Goal: Task Accomplishment & Management: Use online tool/utility

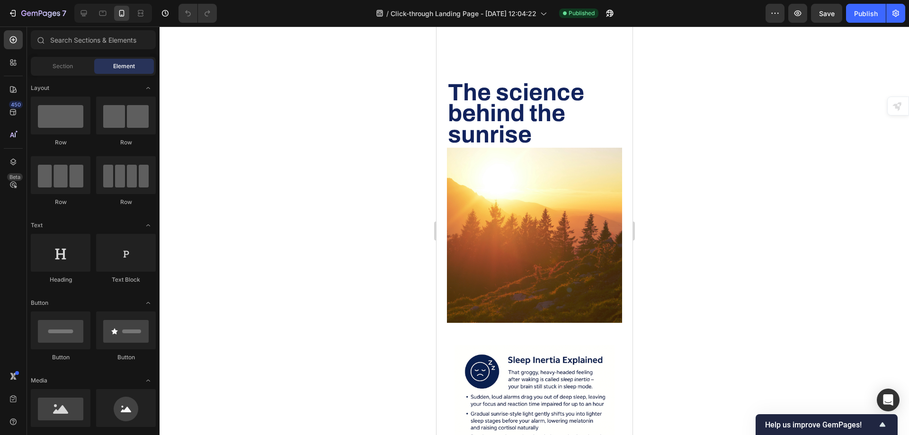
scroll to position [2239, 0]
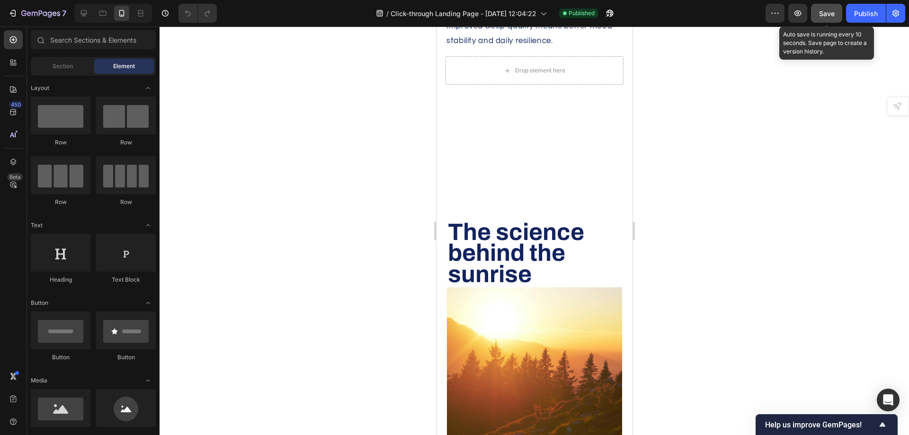
click at [837, 15] on button "Save" at bounding box center [826, 13] width 31 height 19
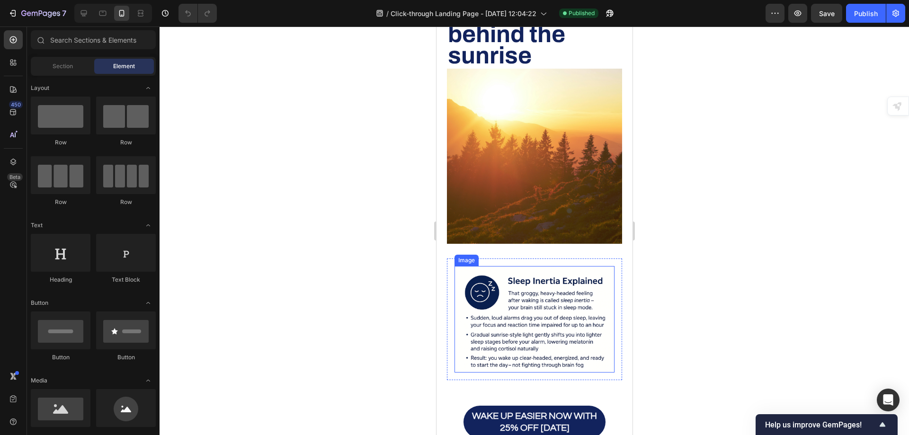
scroll to position [2349, 0]
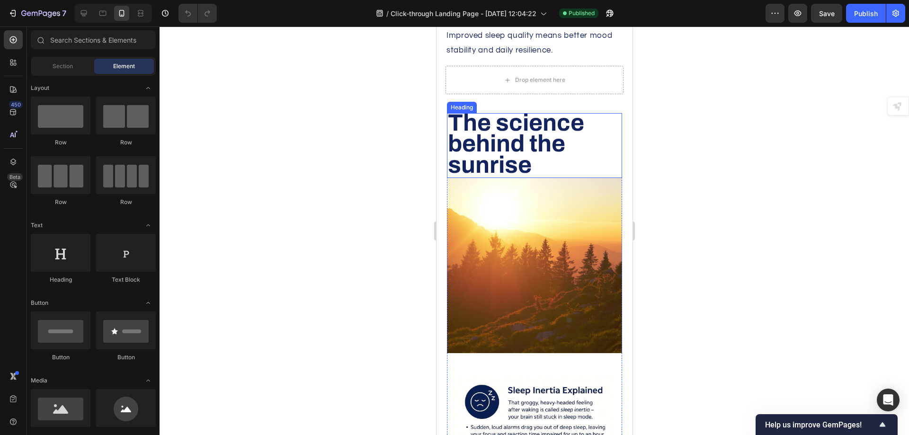
click at [501, 152] on span "The science behind the sunrise" at bounding box center [515, 144] width 136 height 68
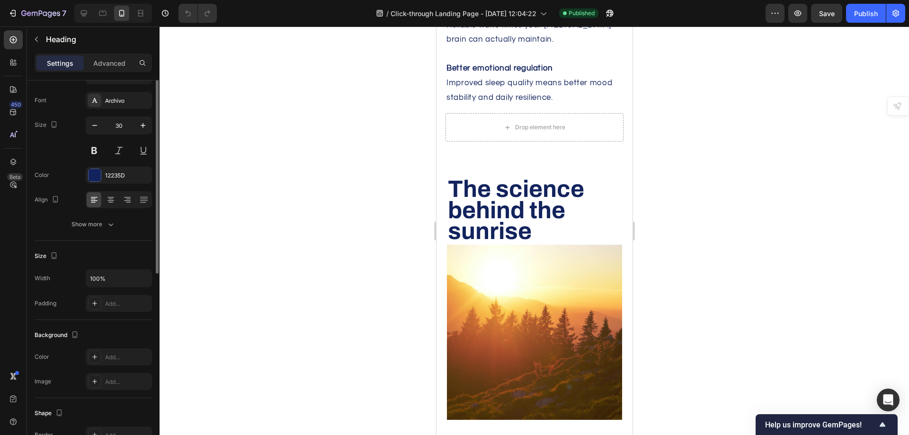
scroll to position [0, 0]
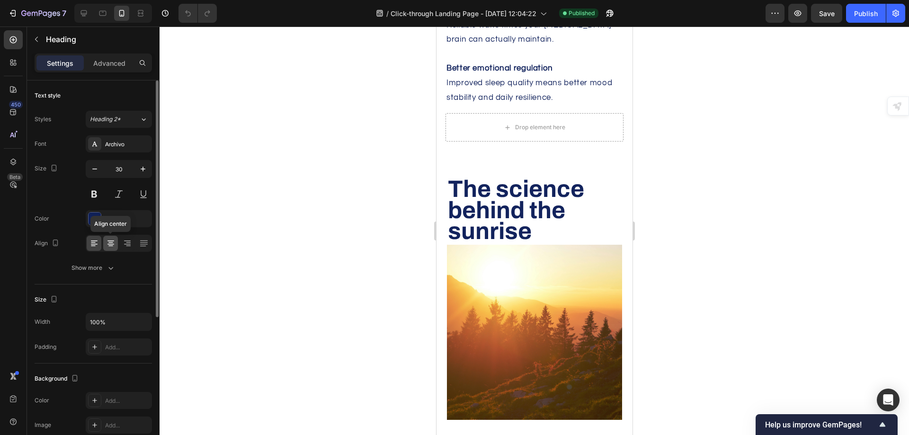
click at [110, 249] on div at bounding box center [110, 243] width 15 height 15
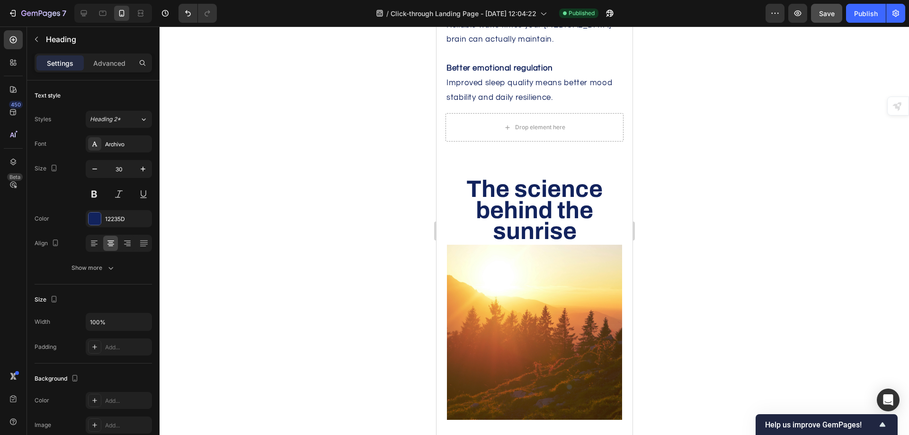
click at [825, 13] on span "Save" at bounding box center [827, 13] width 16 height 8
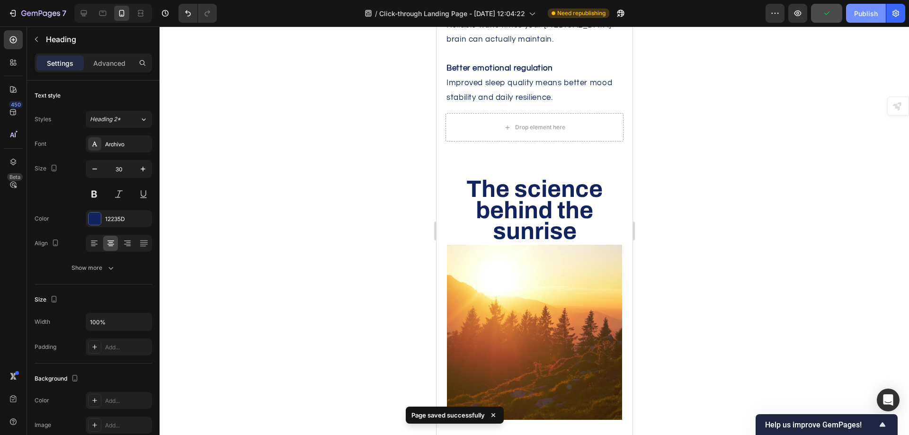
click at [865, 11] on div "Publish" at bounding box center [866, 14] width 24 height 10
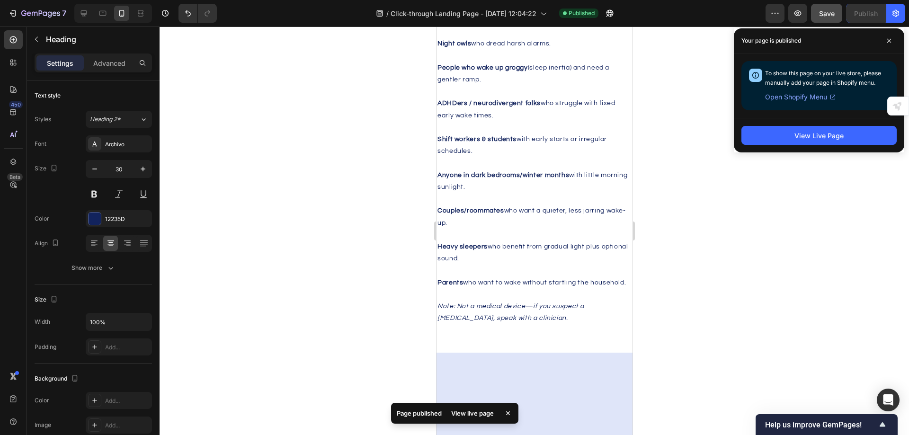
scroll to position [3201, 0]
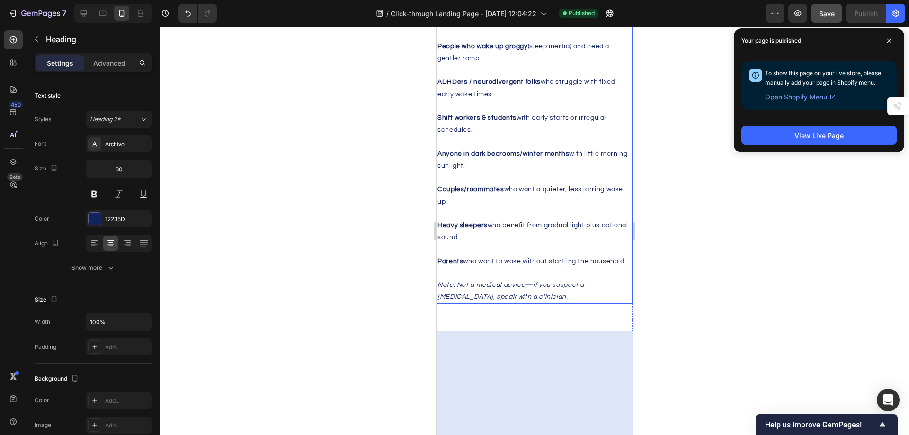
click at [491, 50] on strong "People who wake up groggy" at bounding box center [482, 46] width 90 height 7
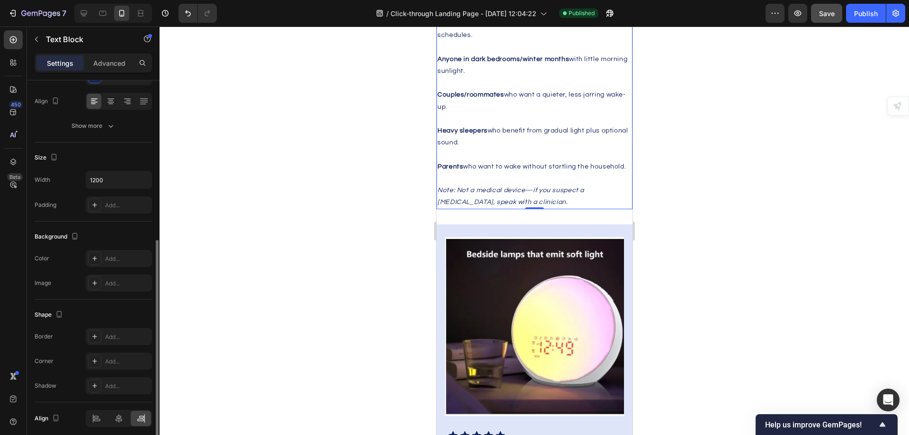
scroll to position [179, 0]
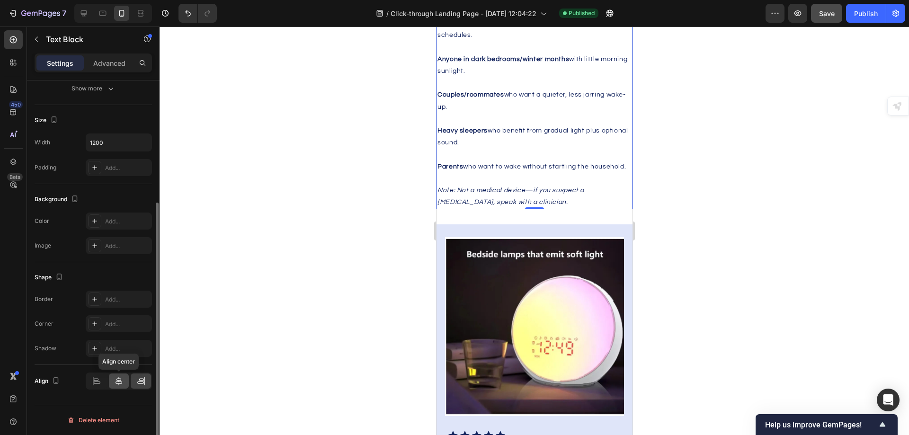
click at [122, 385] on icon at bounding box center [118, 380] width 9 height 9
click at [141, 382] on icon at bounding box center [140, 380] width 9 height 9
click at [96, 380] on icon at bounding box center [96, 380] width 9 height 9
click at [116, 382] on icon at bounding box center [119, 381] width 7 height 9
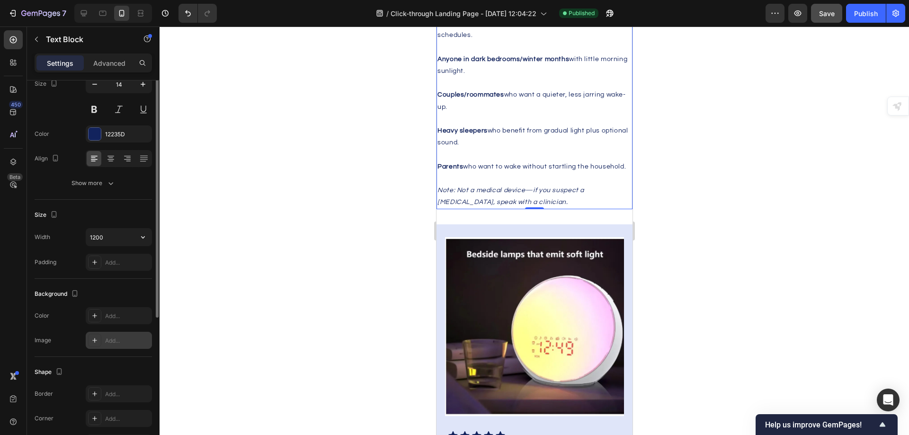
scroll to position [37, 0]
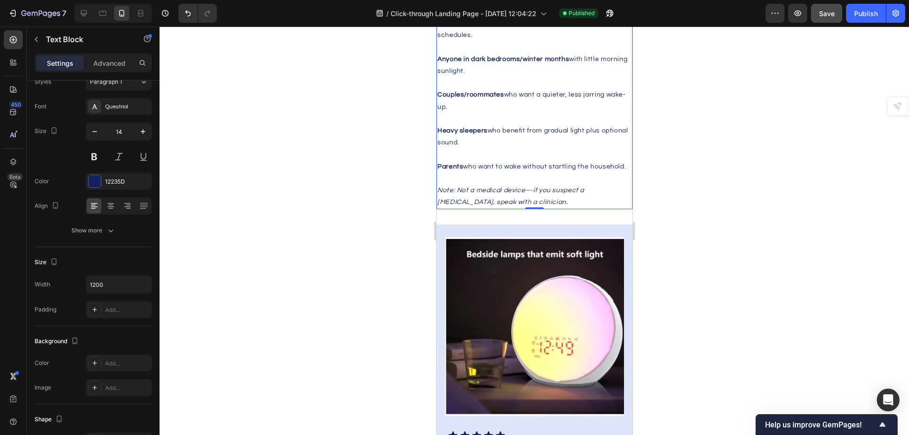
click at [448, 77] on p "Anyone in dark bedrooms/winter months with little morning sunlight." at bounding box center [534, 65] width 194 height 24
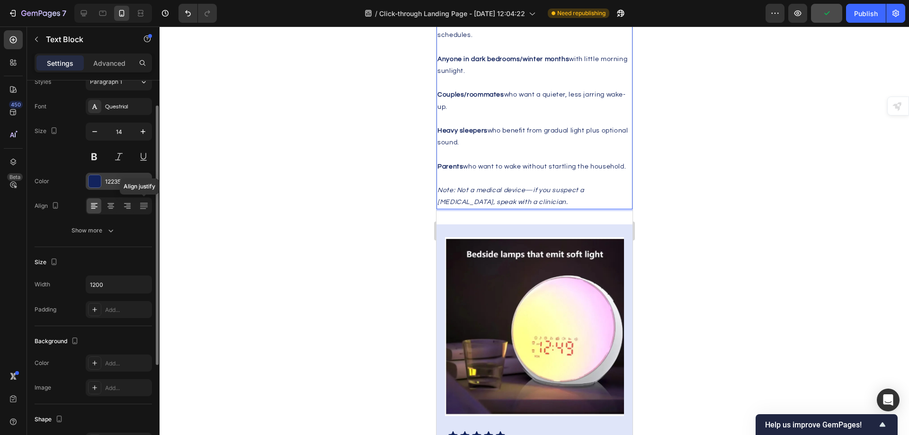
scroll to position [0, 0]
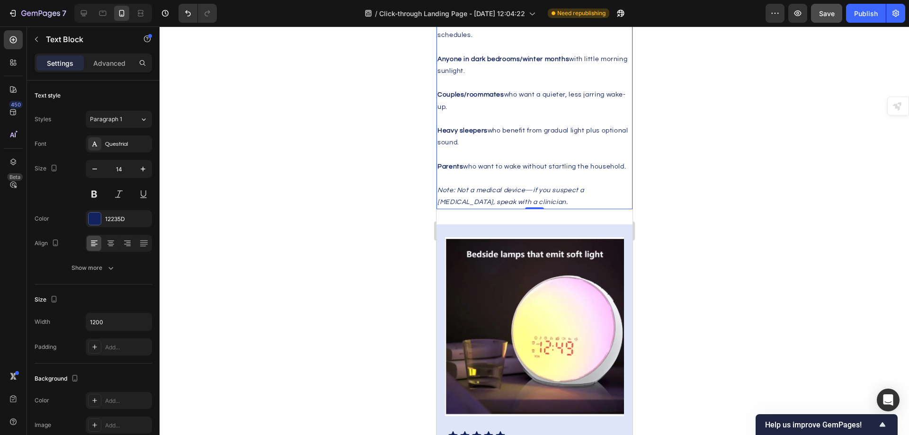
click at [111, 72] on div "Settings Advanced" at bounding box center [93, 66] width 133 height 27
click at [110, 69] on div "Advanced" at bounding box center [109, 62] width 47 height 15
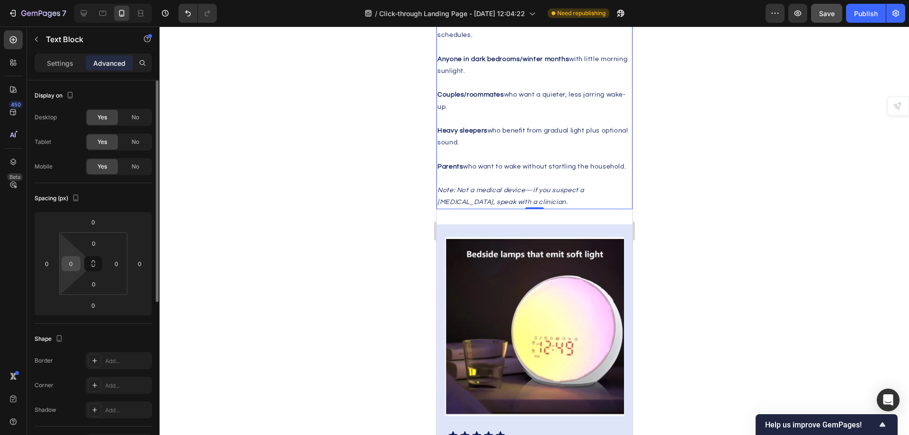
click at [76, 266] on input "0" at bounding box center [71, 264] width 14 height 14
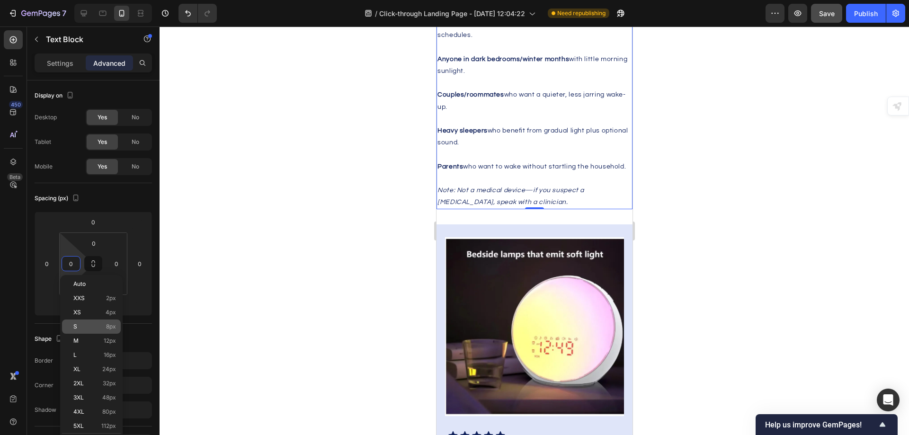
click at [77, 325] on span "S" at bounding box center [75, 326] width 4 height 7
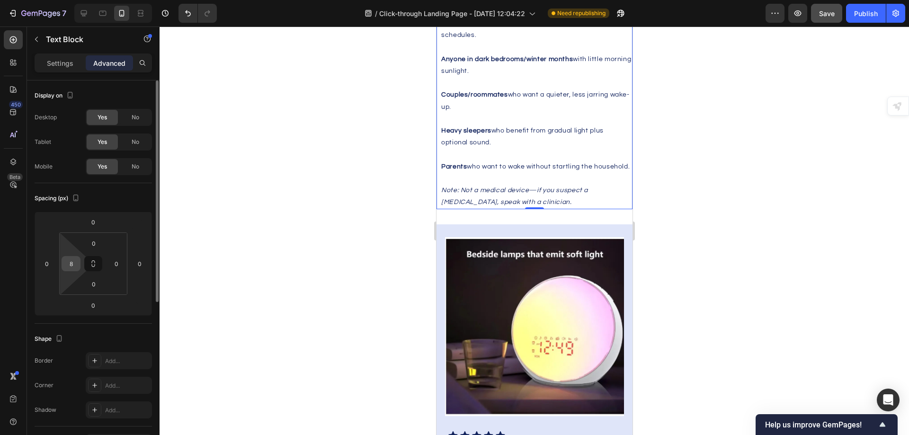
click at [71, 267] on input "8" at bounding box center [71, 264] width 14 height 14
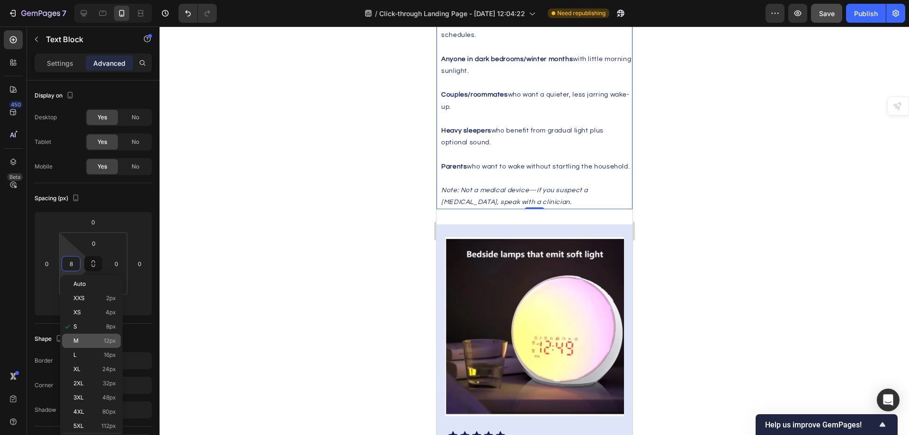
click at [82, 337] on div "M 12px" at bounding box center [91, 341] width 59 height 14
type input "12"
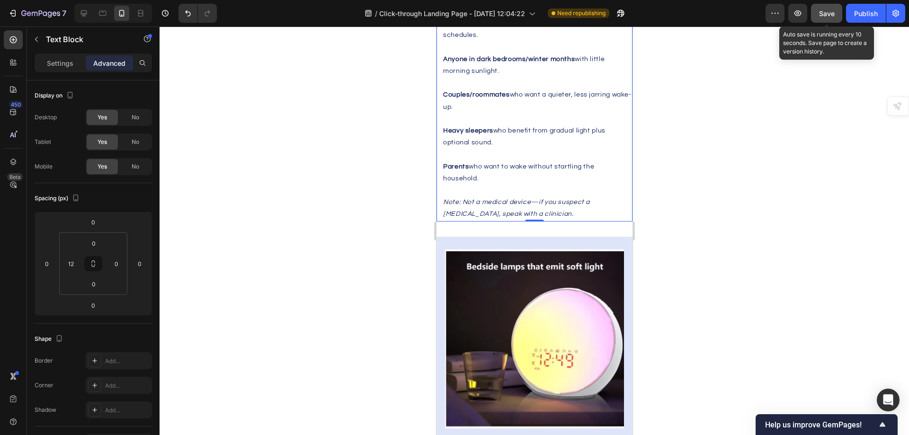
click at [832, 18] on div "Save" at bounding box center [827, 14] width 16 height 10
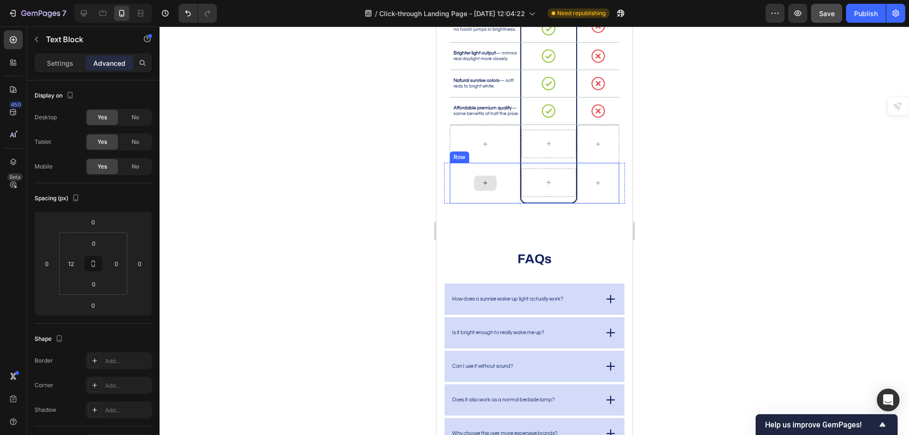
scroll to position [4053, 0]
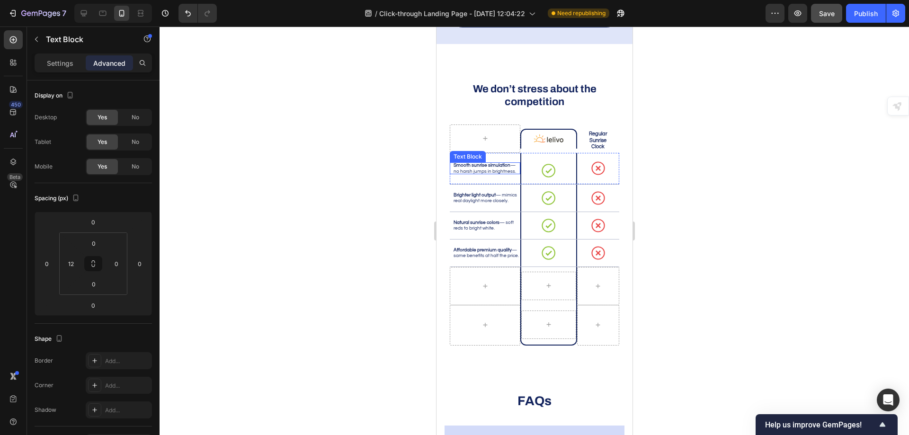
click at [484, 171] on p "Smooth sunrise simulation — no harsh jumps in brightness." at bounding box center [486, 168] width 66 height 12
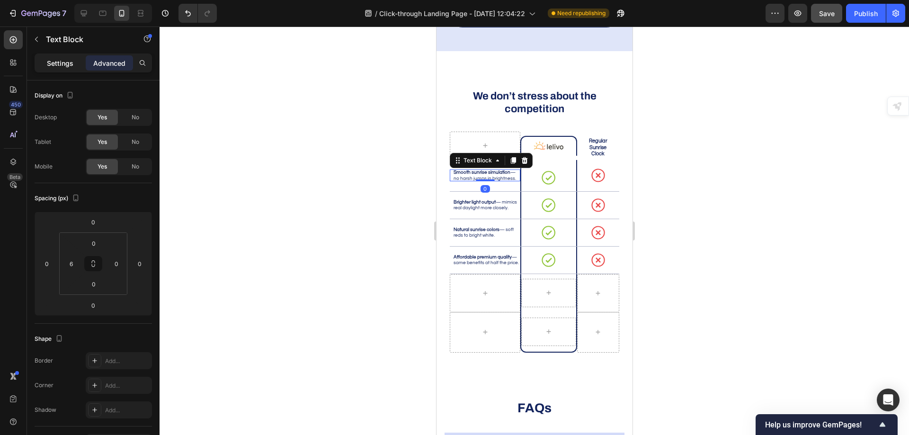
click at [66, 61] on p "Settings" at bounding box center [60, 63] width 27 height 10
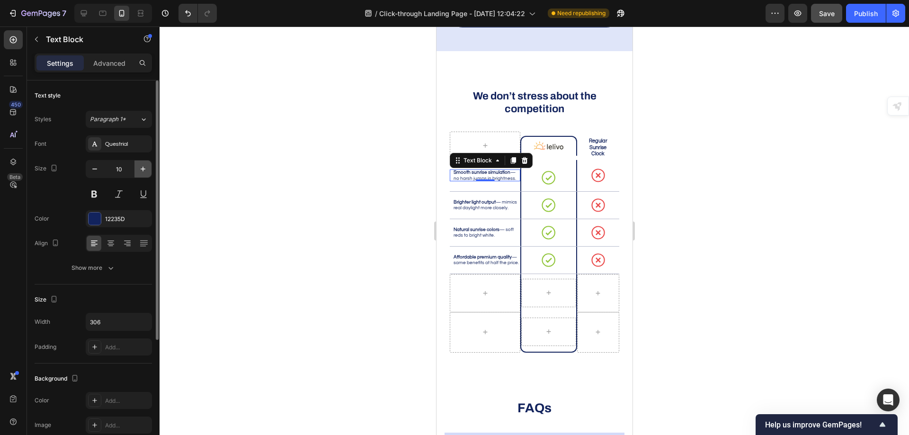
click at [138, 169] on button "button" at bounding box center [142, 168] width 17 height 17
click at [139, 171] on icon "button" at bounding box center [142, 168] width 9 height 9
type input "14"
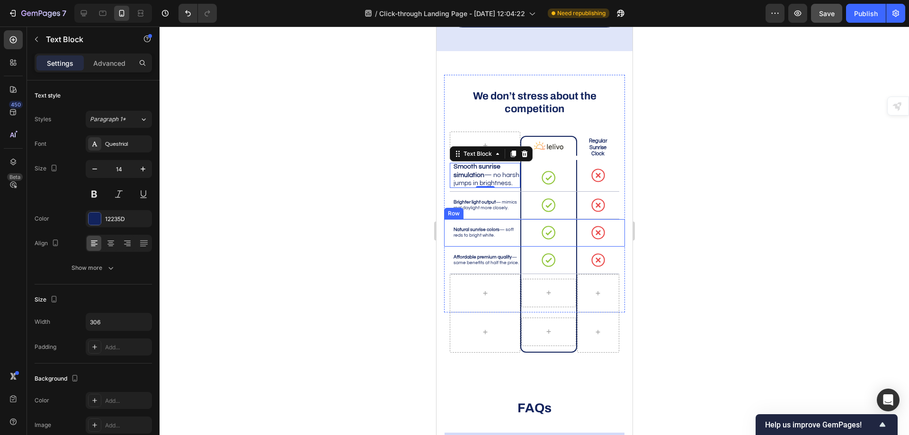
click at [461, 202] on p "Brighter light output — mimics real daylight more closely." at bounding box center [486, 205] width 66 height 12
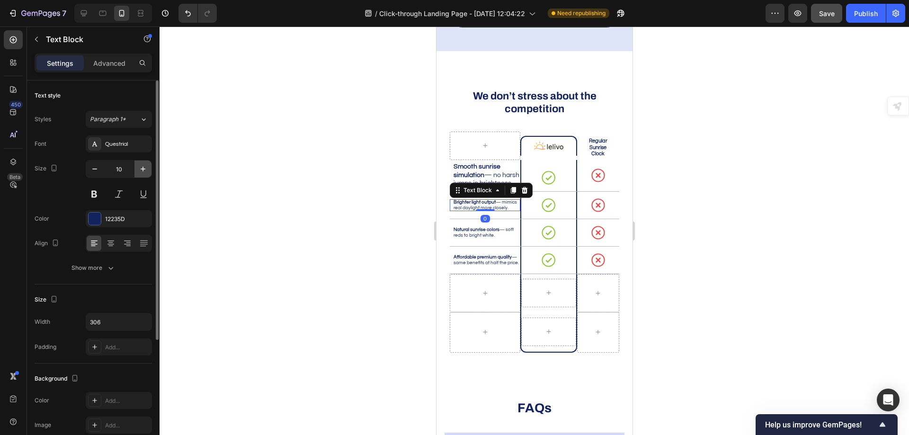
click at [141, 169] on icon "button" at bounding box center [143, 169] width 5 height 5
type input "14"
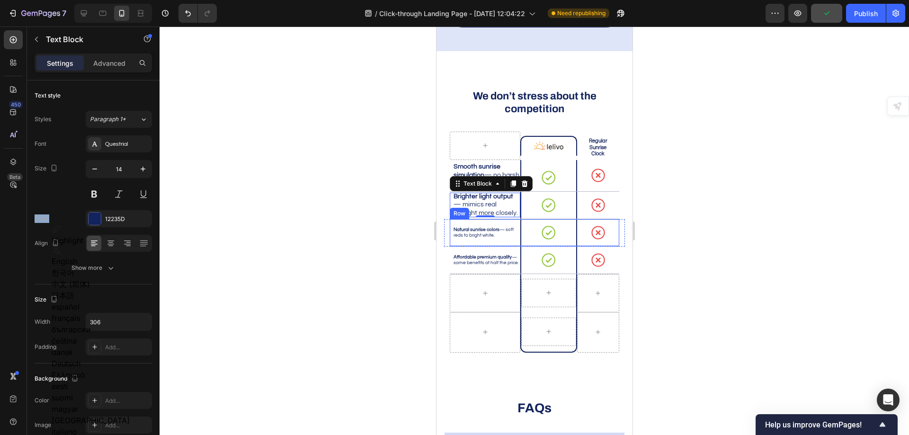
click at [470, 228] on strong "Natural sunrise colors" at bounding box center [476, 229] width 46 height 5
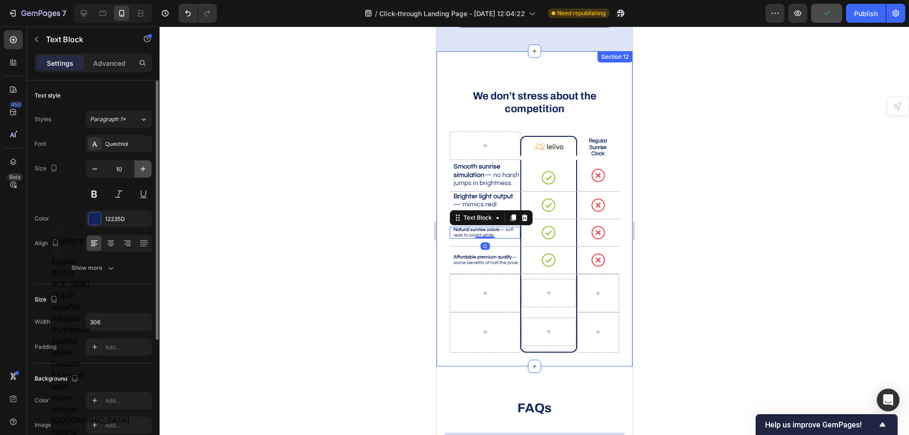
click at [138, 165] on icon "button" at bounding box center [142, 168] width 9 height 9
click at [139, 165] on icon "button" at bounding box center [142, 168] width 9 height 9
click at [140, 165] on icon "button" at bounding box center [142, 168] width 9 height 9
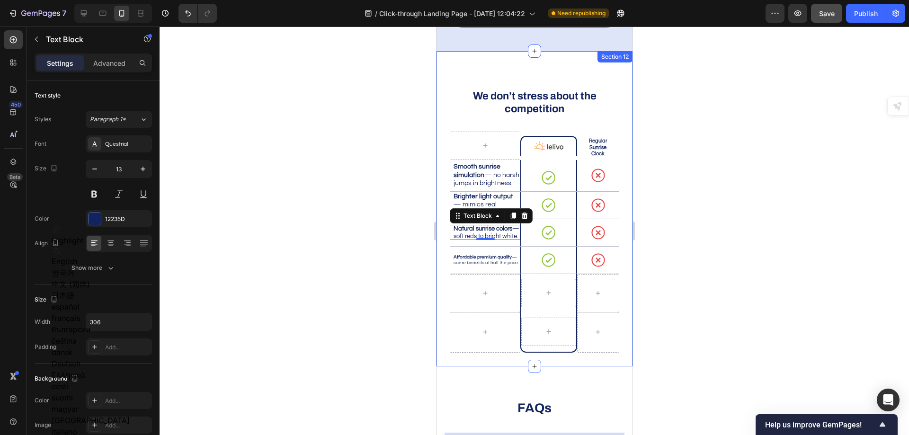
type input "14"
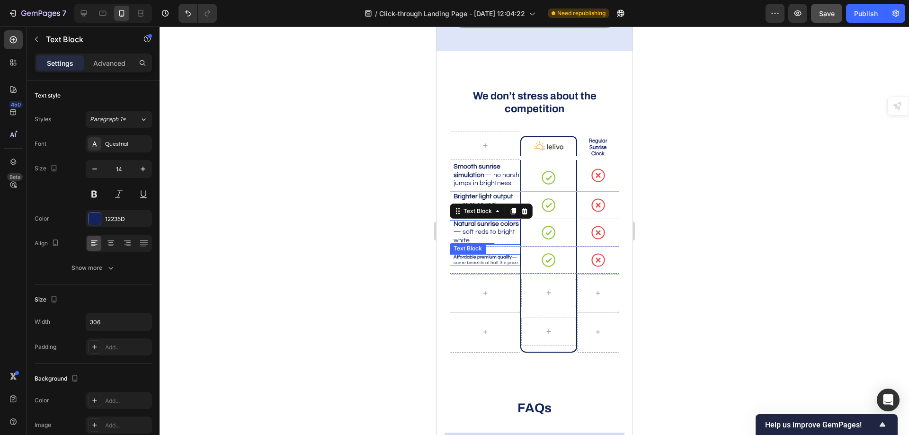
click at [483, 256] on div "0" at bounding box center [484, 253] width 9 height 8
click at [472, 255] on strong "Affordable premium quality" at bounding box center [482, 257] width 58 height 5
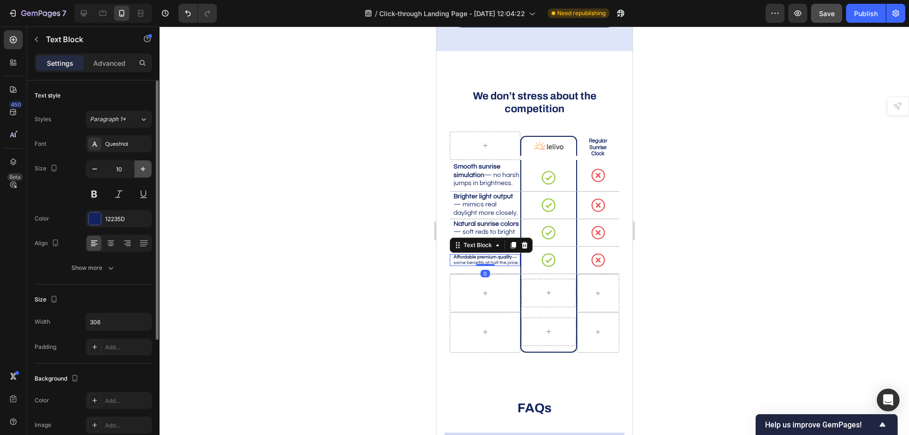
click at [141, 164] on button "button" at bounding box center [142, 168] width 17 height 17
type input "14"
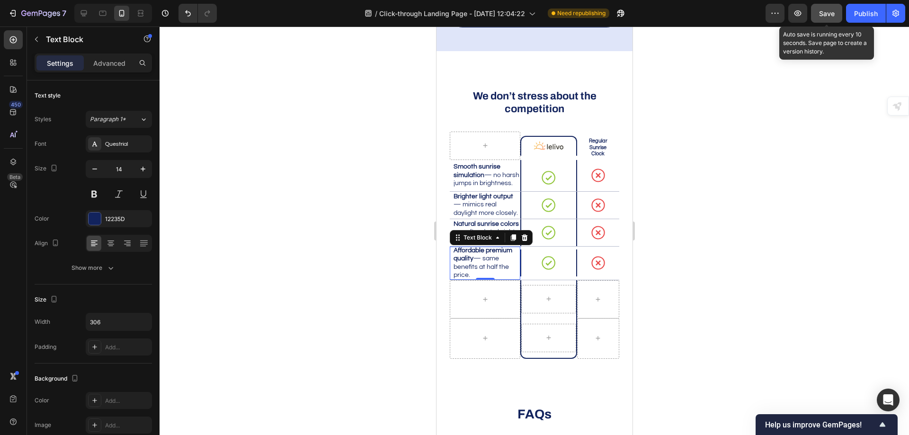
click at [826, 13] on span "Save" at bounding box center [827, 13] width 16 height 8
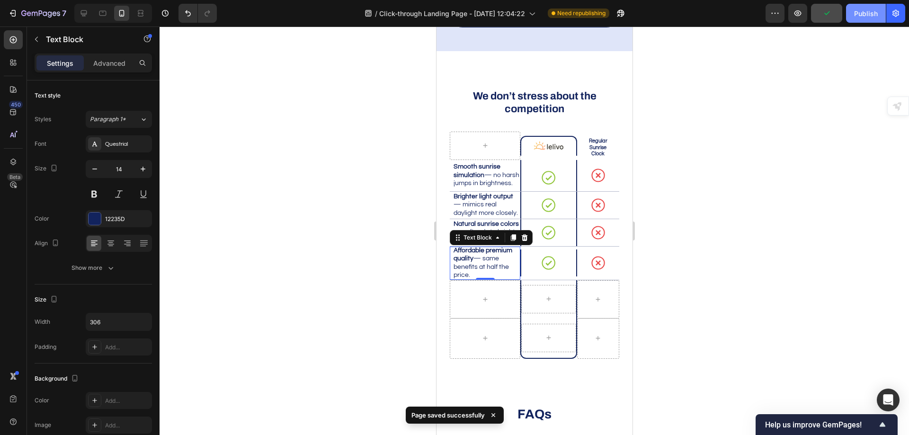
click at [872, 16] on div "Publish" at bounding box center [866, 14] width 24 height 10
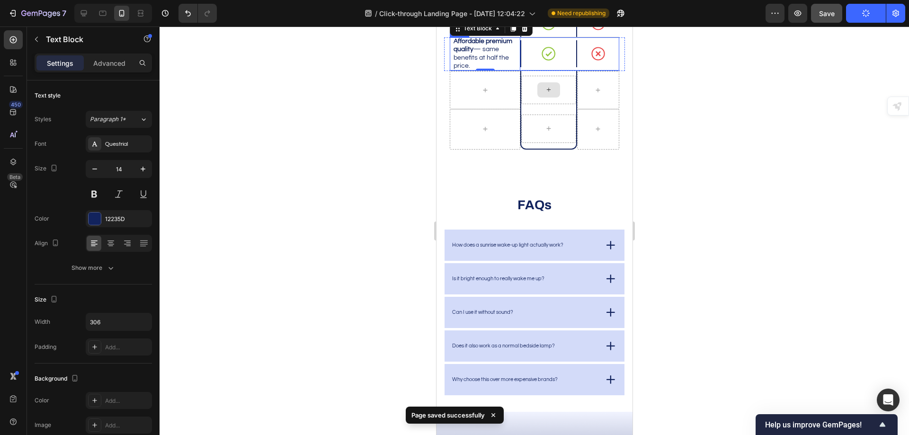
scroll to position [4337, 0]
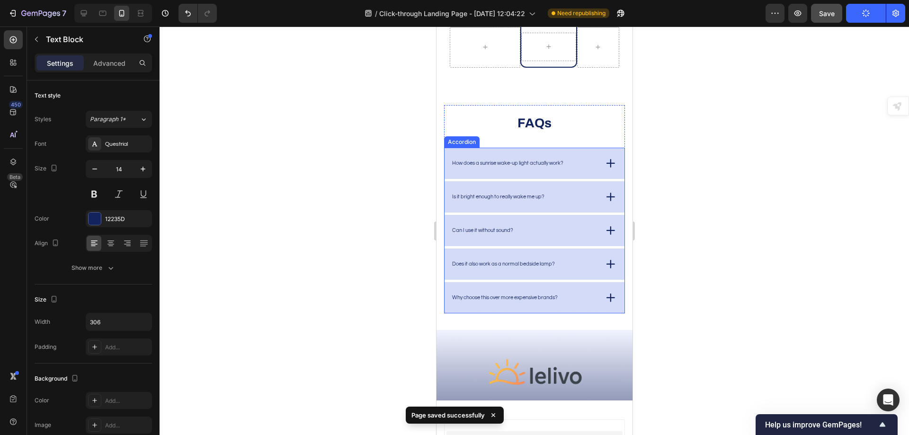
click at [538, 167] on p "How does a sunrise wake-up light actually work?" at bounding box center [507, 163] width 111 height 7
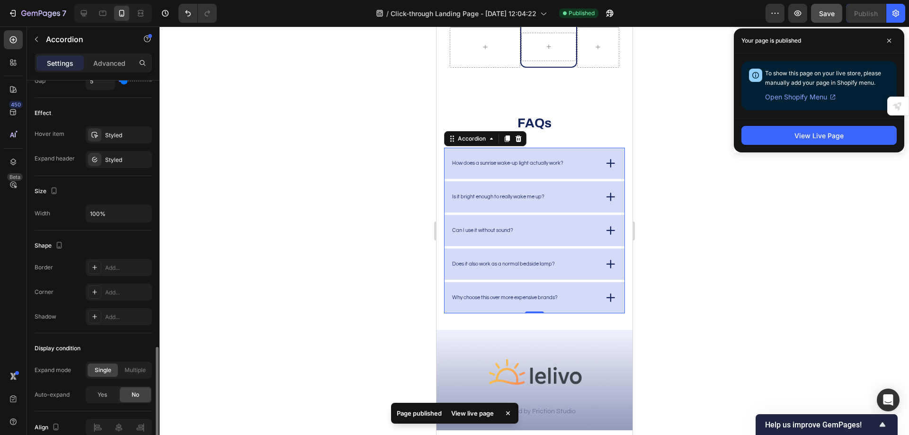
scroll to position [520, 0]
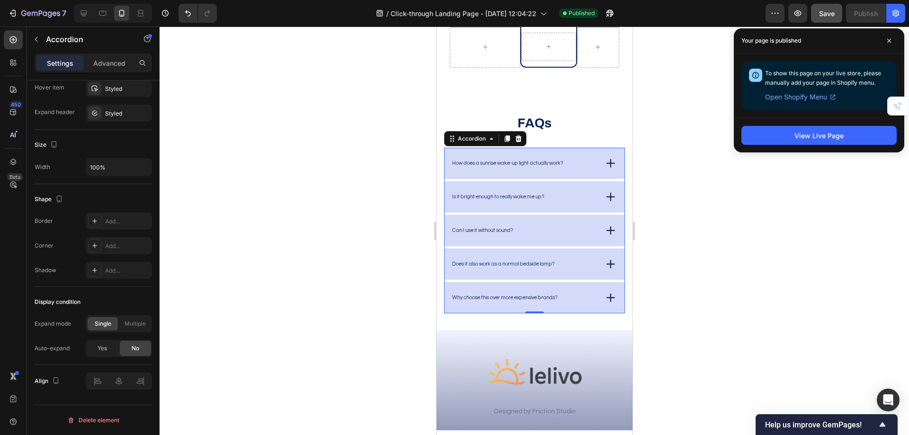
click at [534, 167] on p "How does a sunrise wake-up light actually work?" at bounding box center [507, 163] width 111 height 7
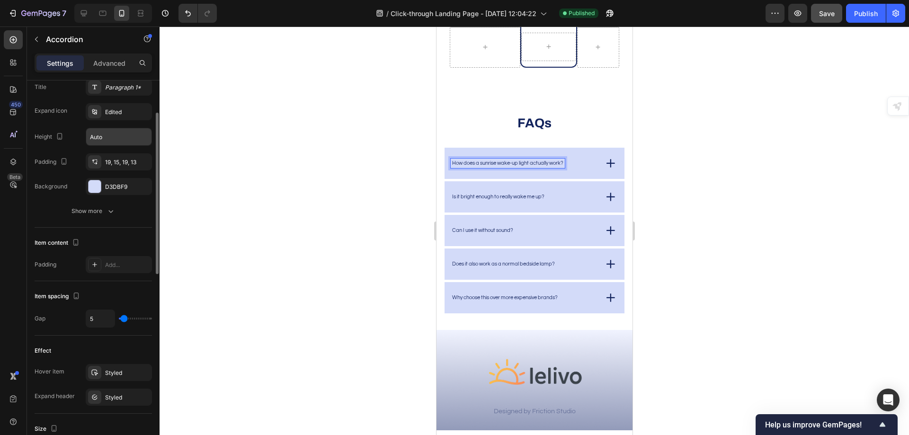
scroll to position [0, 0]
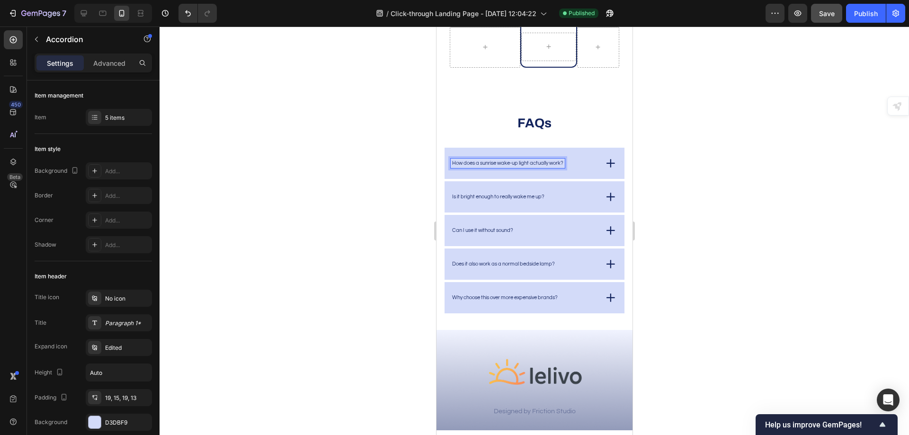
click at [512, 167] on p "How does a sunrise wake-up light actually work?" at bounding box center [507, 163] width 111 height 7
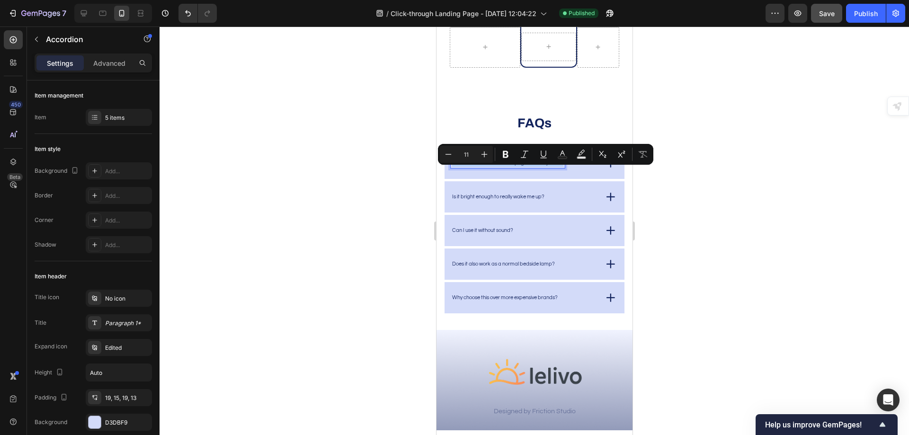
click at [512, 167] on p "How does a sunrise wake-up light actually work?" at bounding box center [507, 163] width 111 height 7
click at [487, 156] on icon "Editor contextual toolbar" at bounding box center [484, 154] width 9 height 9
type input "14"
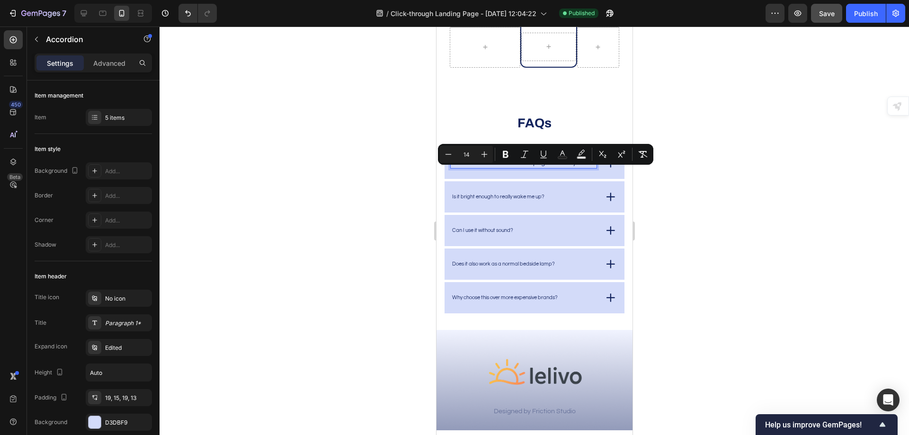
click at [491, 200] on p "Is it bright enough to really wake me up?" at bounding box center [498, 197] width 92 height 7
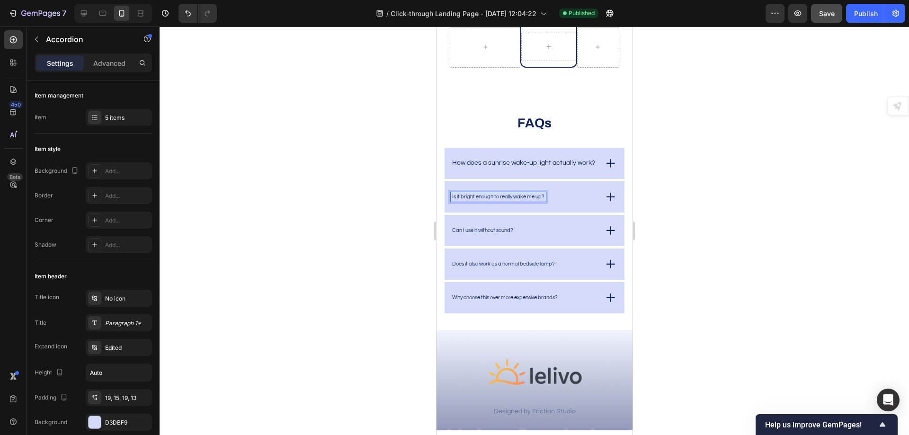
click at [495, 200] on p "Is it bright enough to really wake me up?" at bounding box center [498, 197] width 92 height 7
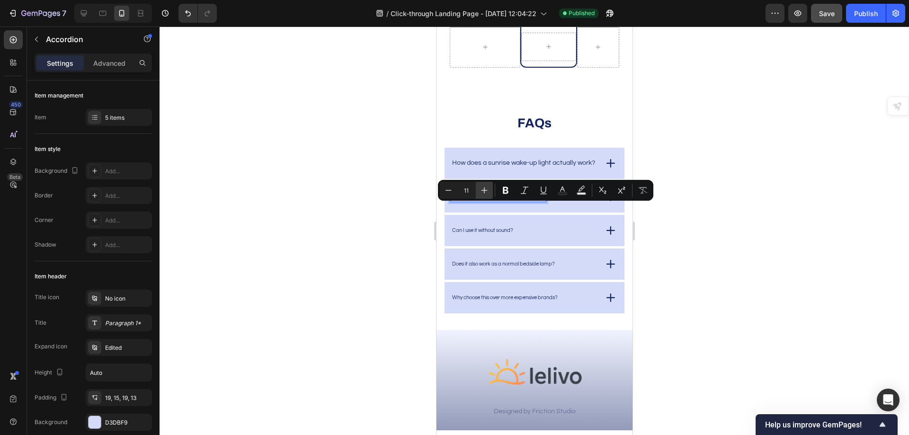
click at [490, 188] on button "Plus" at bounding box center [484, 190] width 17 height 17
click at [449, 191] on icon "Editor contextual toolbar" at bounding box center [448, 190] width 9 height 9
click at [484, 190] on icon "Editor contextual toolbar" at bounding box center [484, 190] width 6 height 6
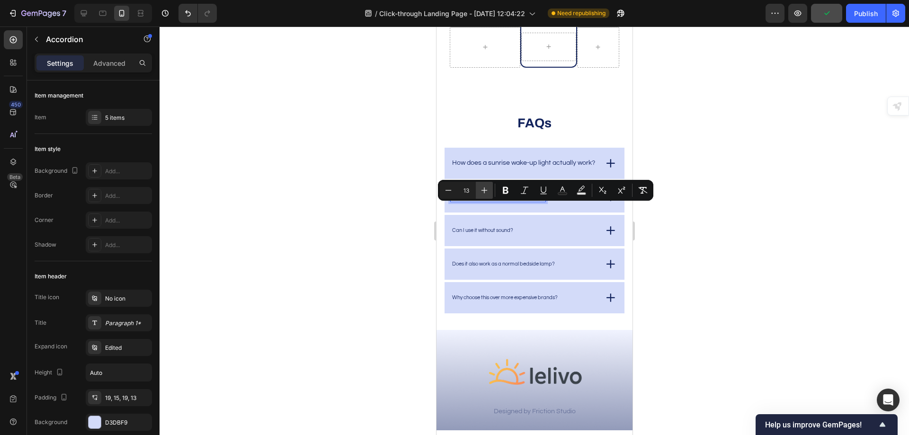
type input "14"
click at [485, 234] on p "Can I use it without sound?" at bounding box center [482, 230] width 61 height 7
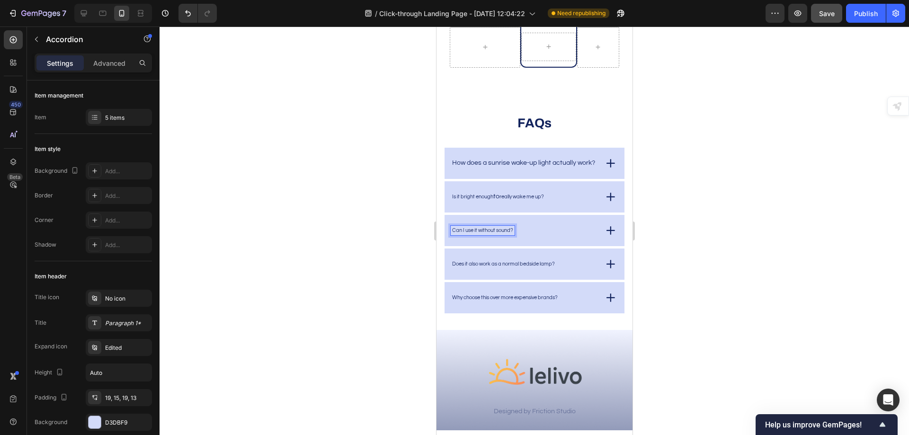
click at [487, 234] on p "Can I use it without sound?" at bounding box center [482, 230] width 61 height 7
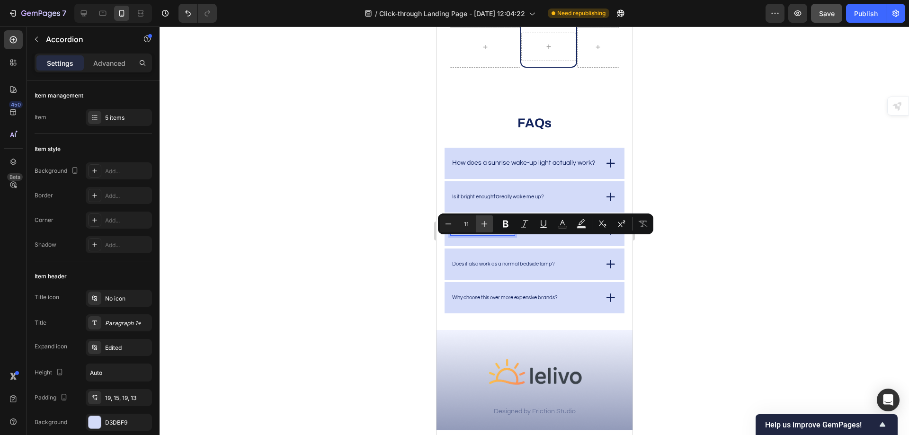
click at [484, 225] on icon "Editor contextual toolbar" at bounding box center [484, 224] width 6 height 6
type input "14"
click at [487, 267] on p "Does it also work as a normal bedside lamp?" at bounding box center [503, 264] width 103 height 7
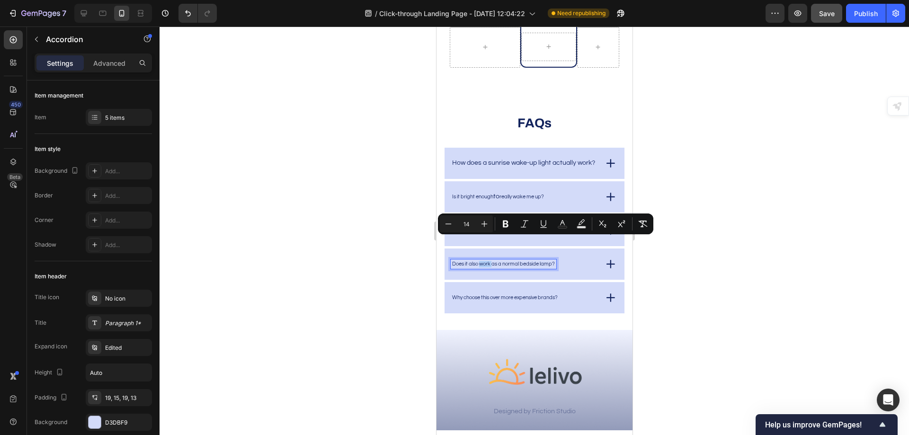
click at [487, 267] on p "Does it also work as a normal bedside lamp?" at bounding box center [503, 264] width 103 height 7
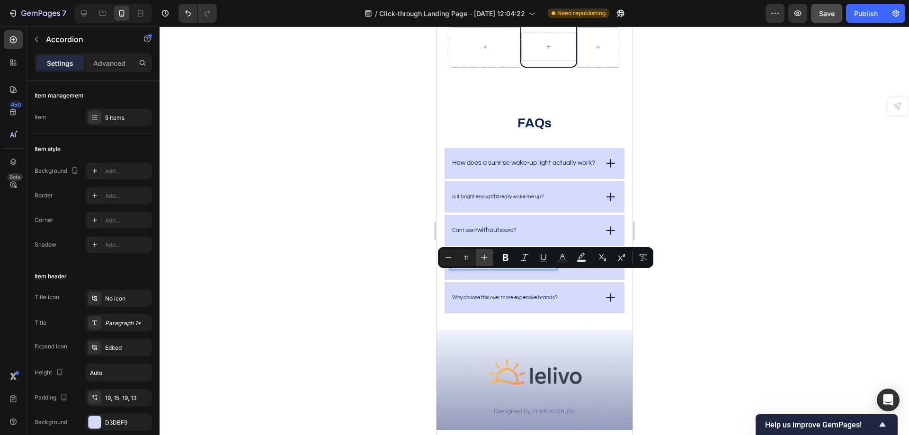
click at [485, 253] on icon "Editor contextual toolbar" at bounding box center [484, 257] width 9 height 9
type input "14"
click at [497, 301] on p "Why choose this over more expensive brands?" at bounding box center [505, 297] width 106 height 7
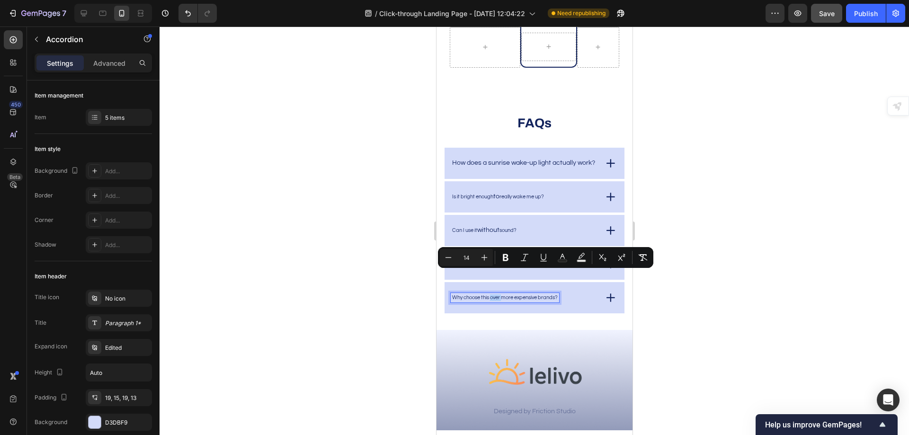
drag, startPoint x: 497, startPoint y: 306, endPoint x: 921, endPoint y: 289, distance: 424.5
click at [497, 301] on p "Why choose this over more expensive brands?" at bounding box center [505, 297] width 106 height 7
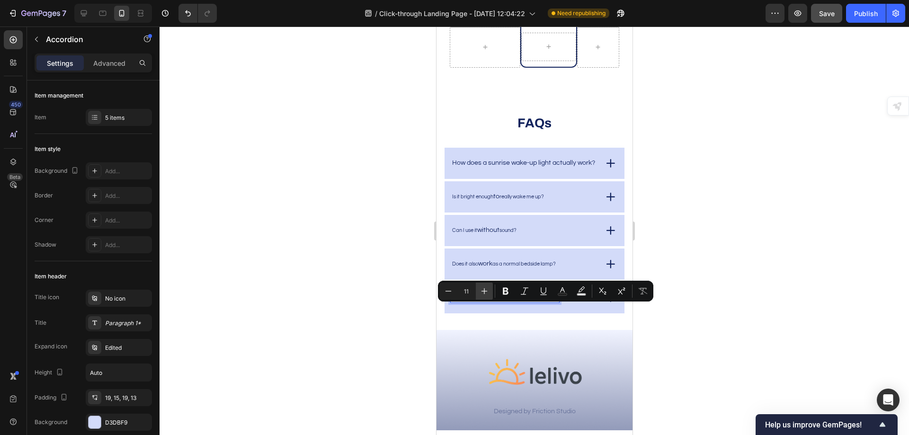
click at [490, 289] on button "Plus" at bounding box center [484, 291] width 17 height 17
type input "14"
click at [711, 128] on div at bounding box center [534, 231] width 749 height 409
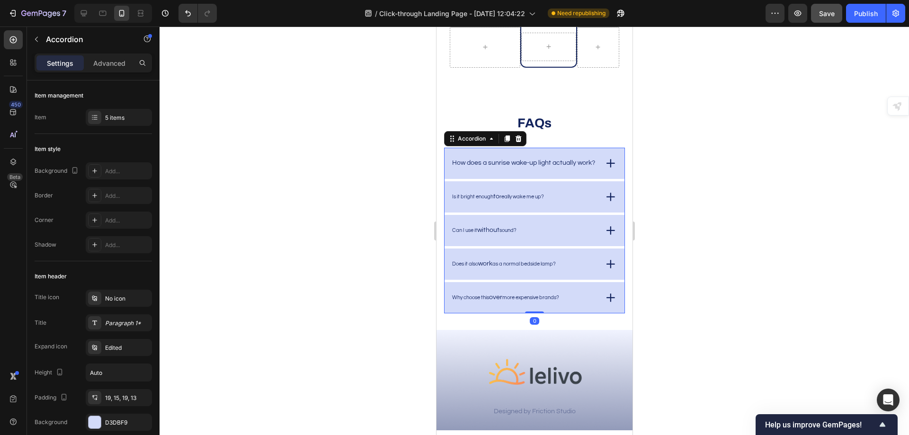
click at [522, 167] on p "How does a sunrise wake-up light actually work?" at bounding box center [523, 163] width 143 height 7
click at [496, 166] on span "How does a sunrise wake-up light actually work?" at bounding box center [523, 163] width 143 height 7
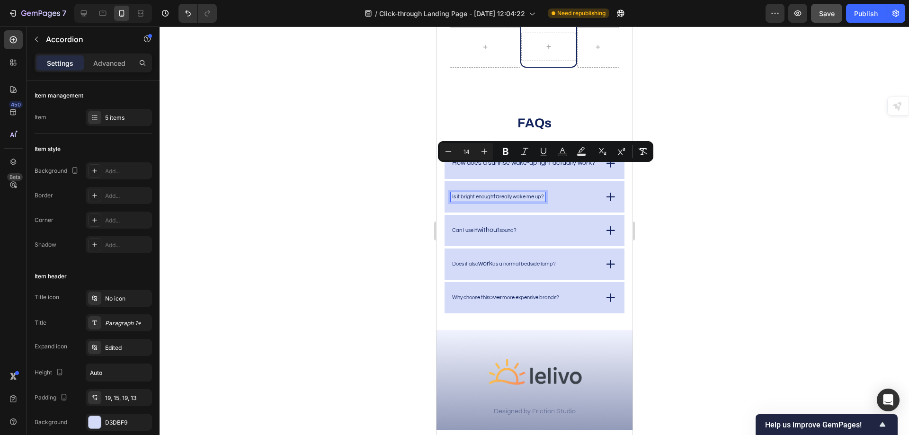
click at [496, 200] on span "to" at bounding box center [496, 196] width 6 height 7
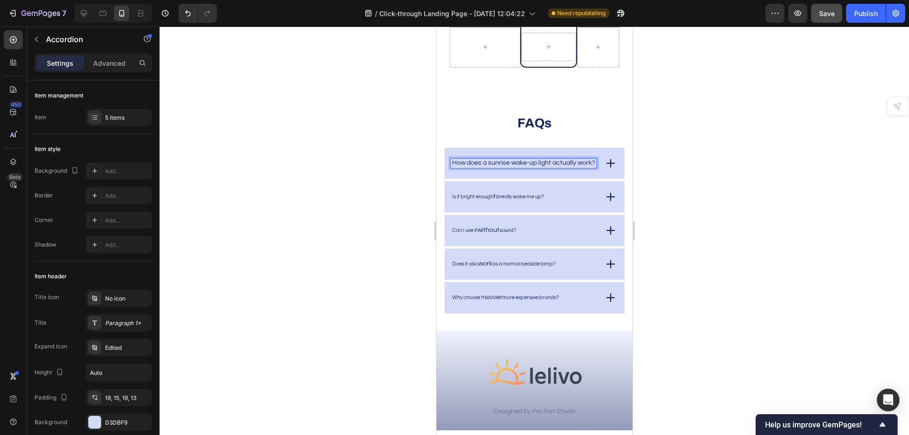
click at [491, 166] on span "How does a sunrise wake-up light actually work?" at bounding box center [523, 163] width 143 height 7
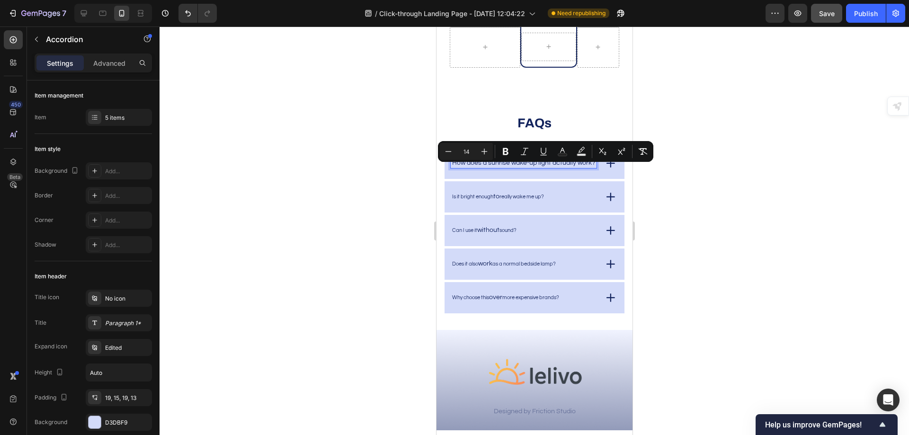
click at [481, 166] on span "How does a sunrise wake-up light actually work?" at bounding box center [523, 163] width 143 height 7
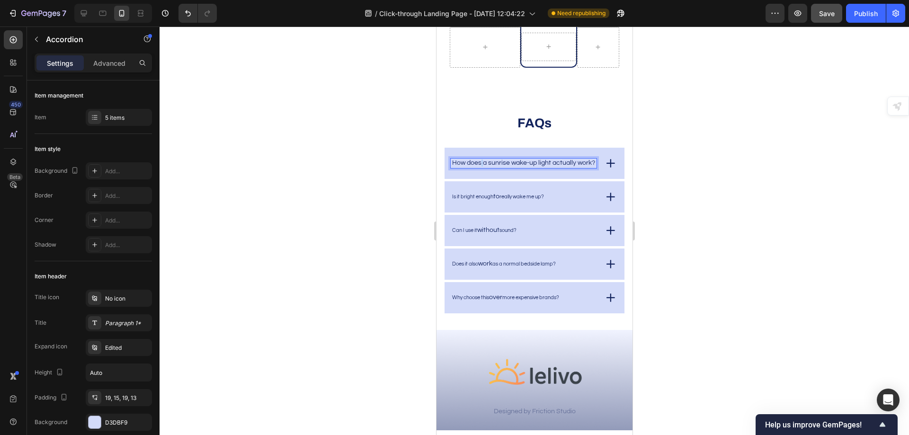
click at [481, 166] on span "How does a sunrise wake-up light actually work?" at bounding box center [523, 163] width 143 height 7
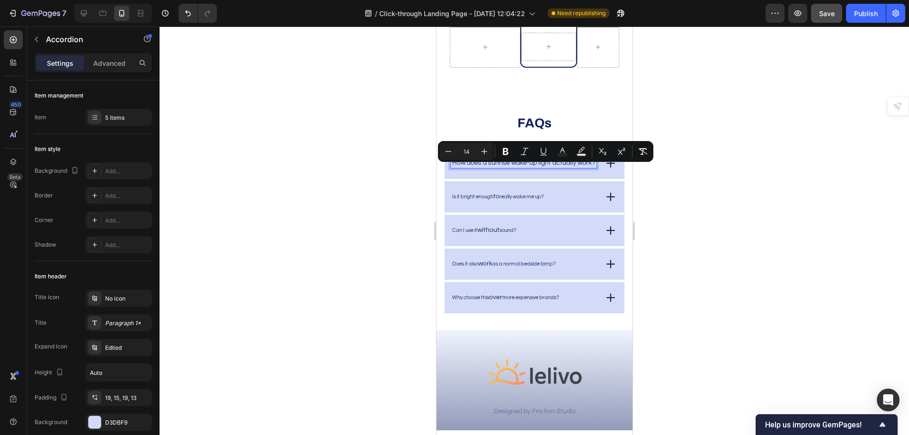
click at [486, 200] on p "Is it bright enough to really wake me up?" at bounding box center [498, 197] width 92 height 7
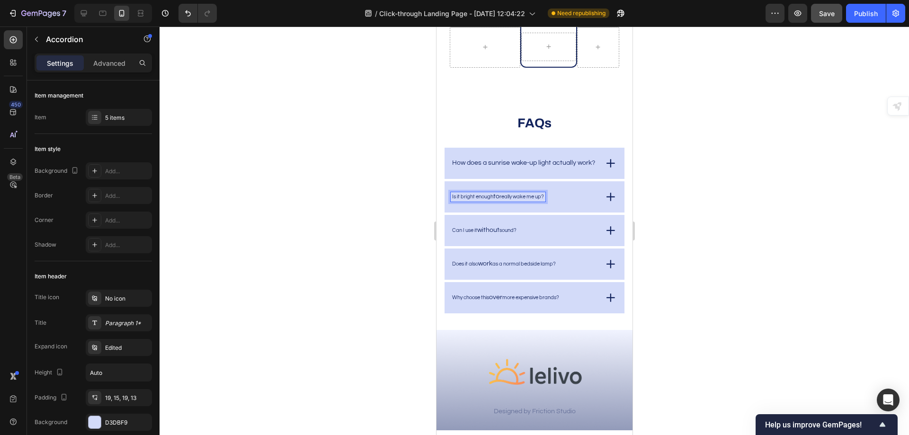
click at [486, 200] on p "Is it bright enough to really wake me up?" at bounding box center [498, 197] width 92 height 7
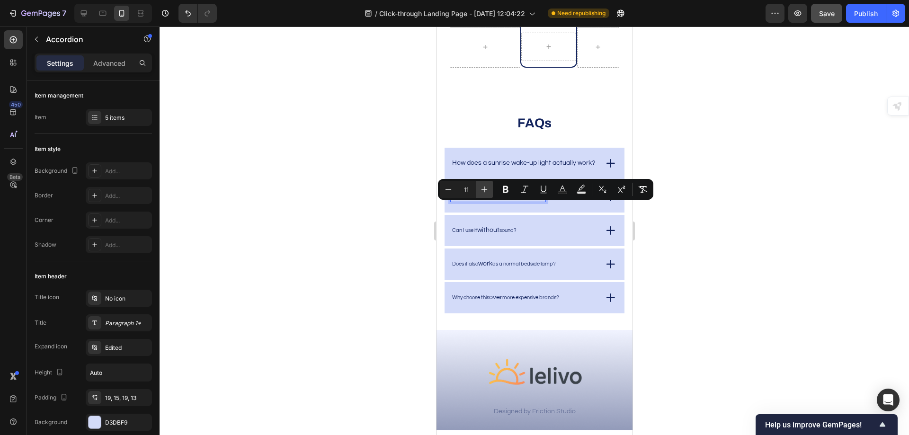
click at [487, 191] on icon "Editor contextual toolbar" at bounding box center [484, 189] width 9 height 9
click at [485, 189] on icon "Editor contextual toolbar" at bounding box center [484, 190] width 6 height 6
click at [484, 189] on icon "Editor contextual toolbar" at bounding box center [484, 190] width 6 height 6
type input "14"
click at [499, 233] on span "without" at bounding box center [488, 230] width 22 height 7
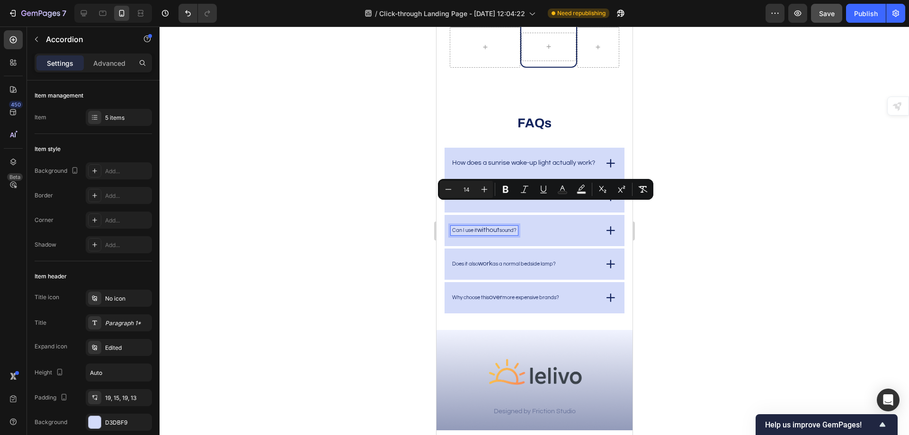
click at [499, 233] on span "without" at bounding box center [488, 230] width 22 height 7
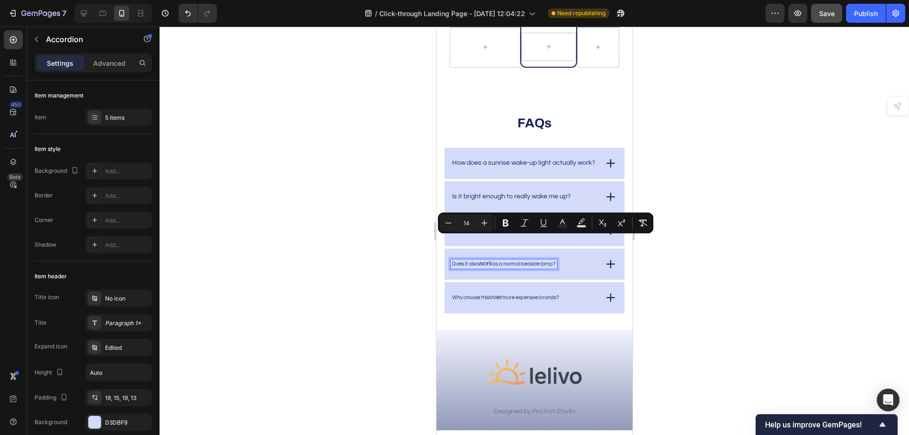
click at [516, 267] on p "Does it also work as a normal bedside lamp?" at bounding box center [504, 264] width 104 height 7
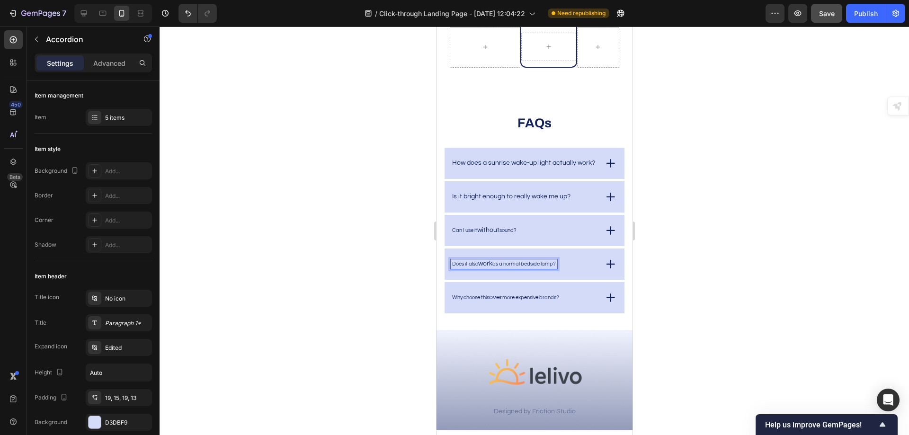
click at [502, 267] on p "Does it also work as a normal bedside lamp?" at bounding box center [504, 264] width 104 height 7
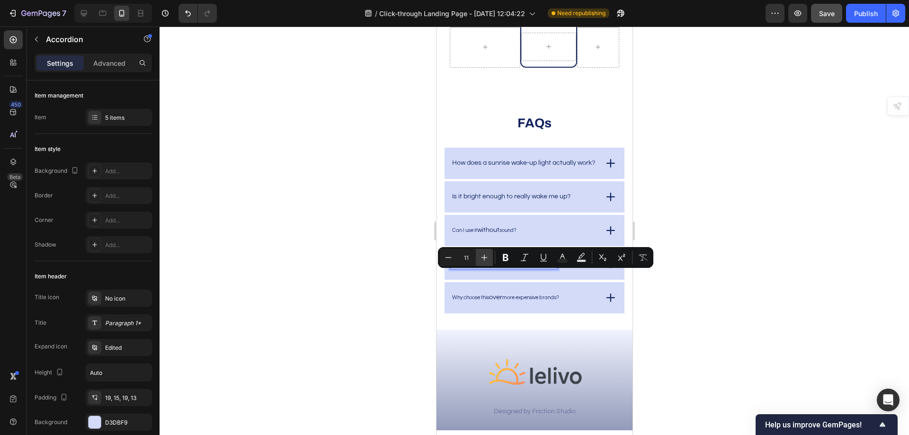
click at [483, 254] on icon "Editor contextual toolbar" at bounding box center [484, 257] width 9 height 9
type input "14"
click at [517, 267] on p "Does it also work as a normal bedside lamp?" at bounding box center [503, 264] width 102 height 7
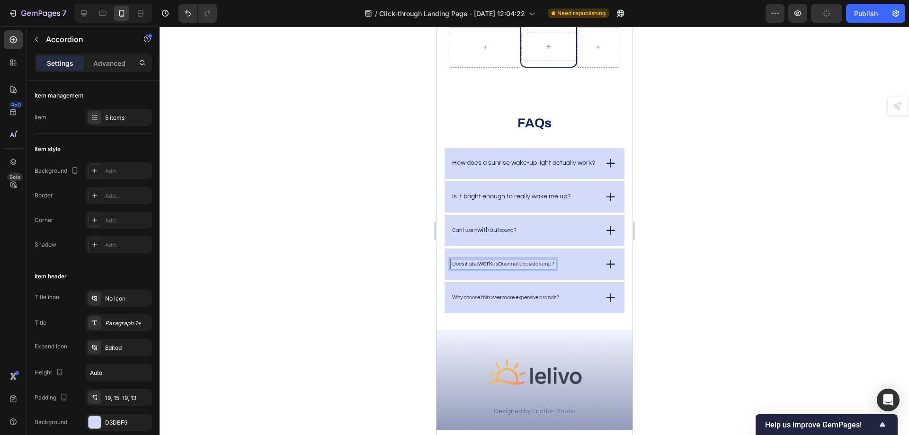
click at [495, 267] on p "Does it also work as a normal bedside lamp?" at bounding box center [503, 264] width 102 height 7
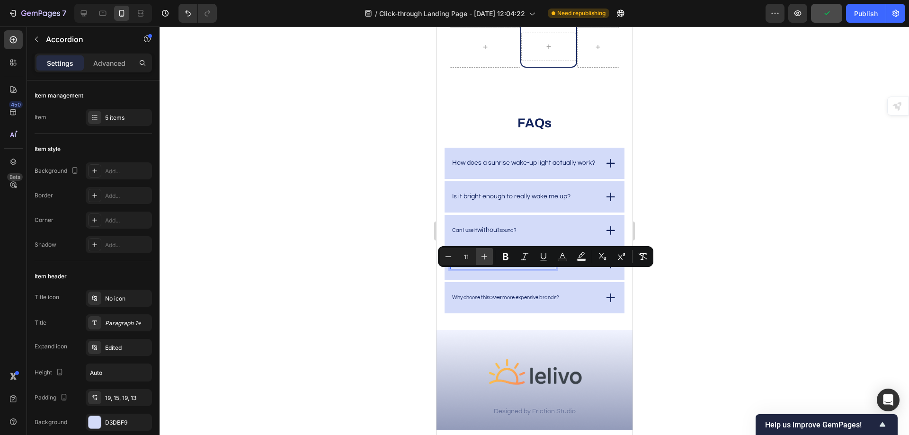
click at [488, 257] on icon "Editor contextual toolbar" at bounding box center [484, 256] width 9 height 9
click at [487, 256] on icon "Editor contextual toolbar" at bounding box center [484, 256] width 9 height 9
click at [486, 256] on icon "Editor contextual toolbar" at bounding box center [484, 256] width 9 height 9
type input "14"
click at [521, 301] on p "Why choose this over more expensive brands?" at bounding box center [505, 297] width 107 height 7
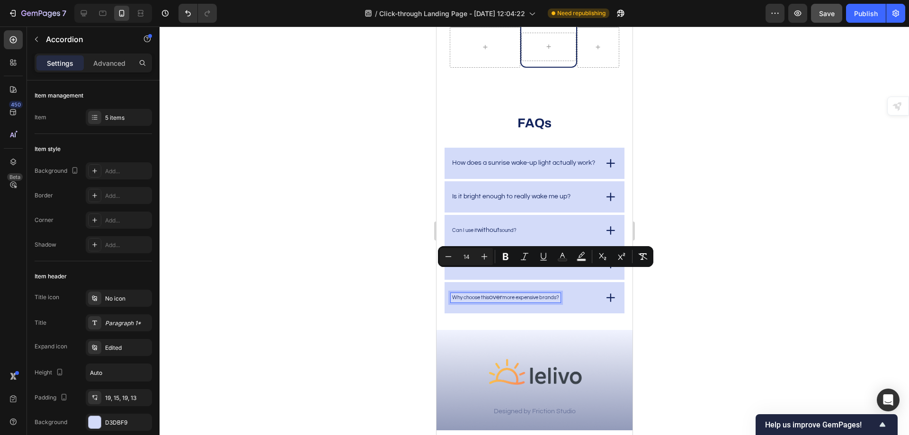
click at [521, 301] on p "Why choose this over more expensive brands?" at bounding box center [505, 297] width 107 height 7
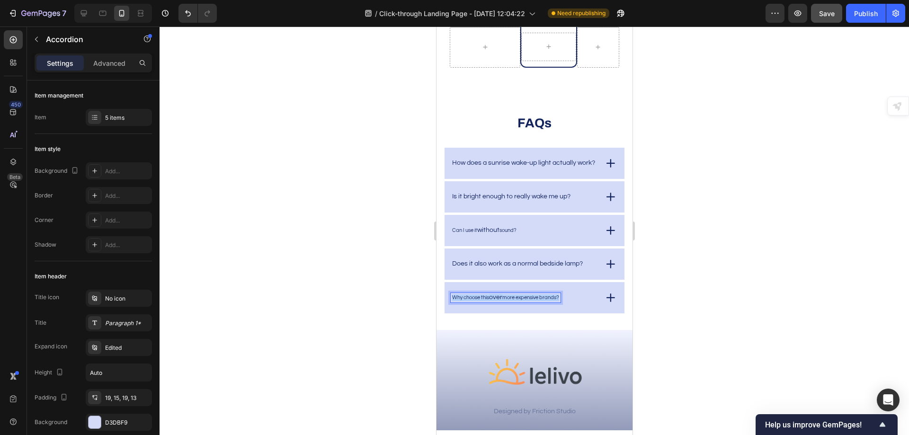
click at [521, 301] on p "Why choose this over more expensive brands?" at bounding box center [505, 297] width 107 height 7
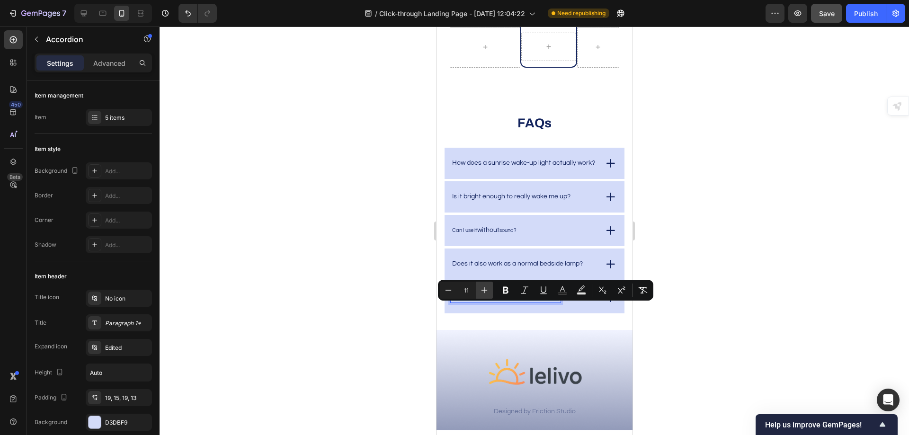
click at [487, 289] on icon "Editor contextual toolbar" at bounding box center [484, 289] width 9 height 9
click at [486, 289] on icon "Editor contextual toolbar" at bounding box center [484, 289] width 9 height 9
type input "14"
click at [477, 234] on p "Can I use it without sound?" at bounding box center [484, 230] width 64 height 7
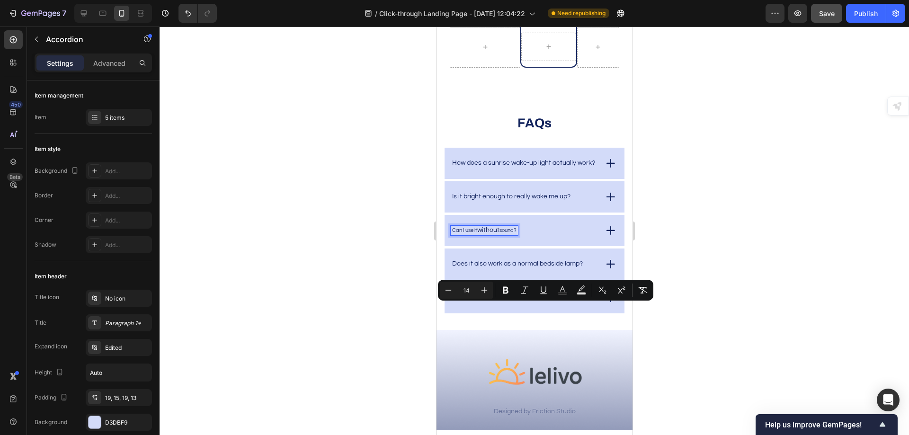
click at [477, 234] on p "Can I use it without sound?" at bounding box center [484, 230] width 64 height 7
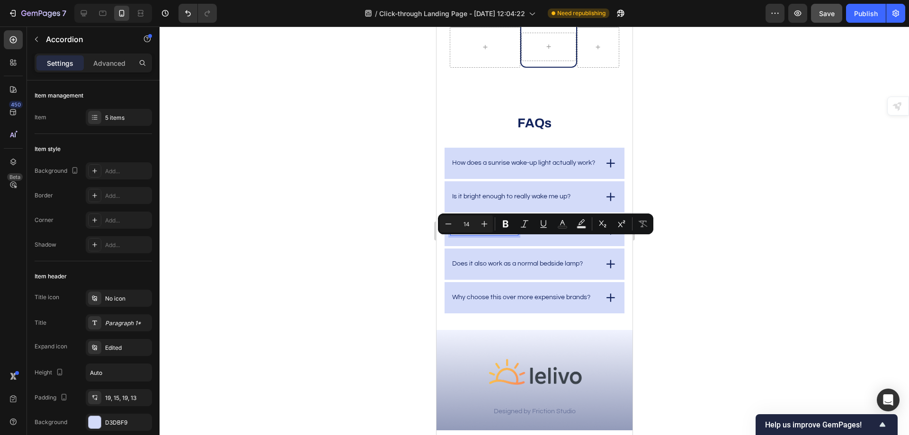
click at [488, 233] on span "without" at bounding box center [488, 230] width 22 height 7
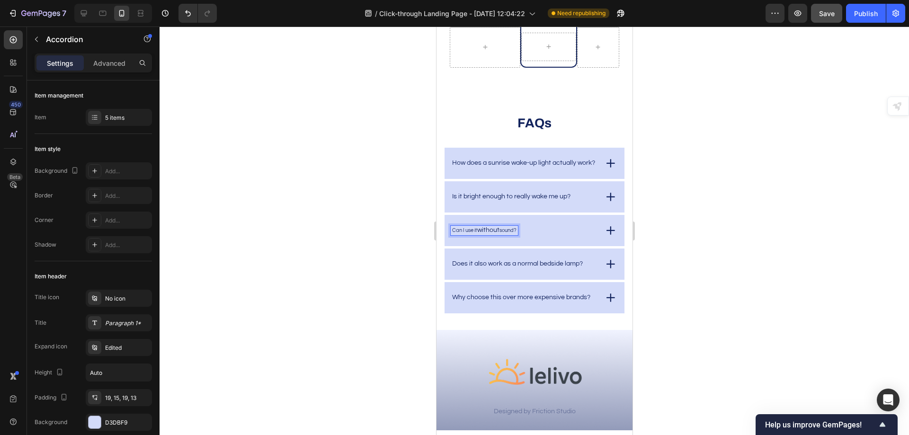
click at [488, 233] on span "without" at bounding box center [488, 230] width 22 height 7
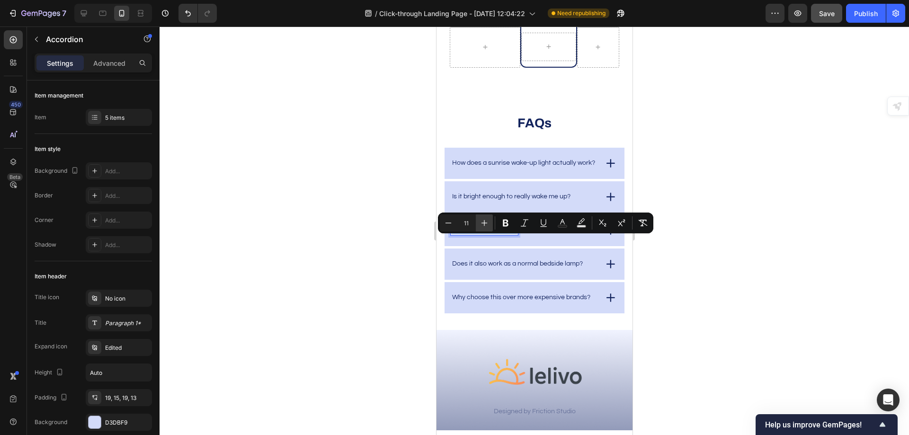
click at [486, 222] on icon "Editor contextual toolbar" at bounding box center [484, 222] width 9 height 9
type input "14"
click at [697, 252] on div at bounding box center [534, 231] width 749 height 409
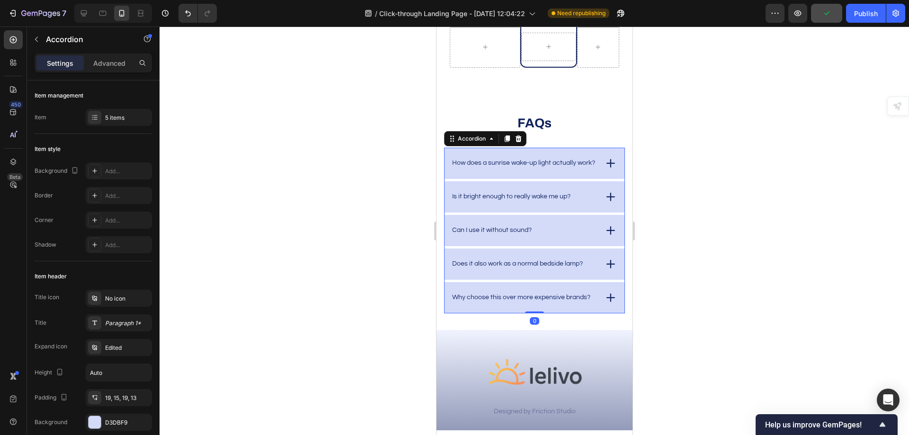
click at [531, 202] on div "Is it bright enough to really wake me up?" at bounding box center [510, 196] width 121 height 9
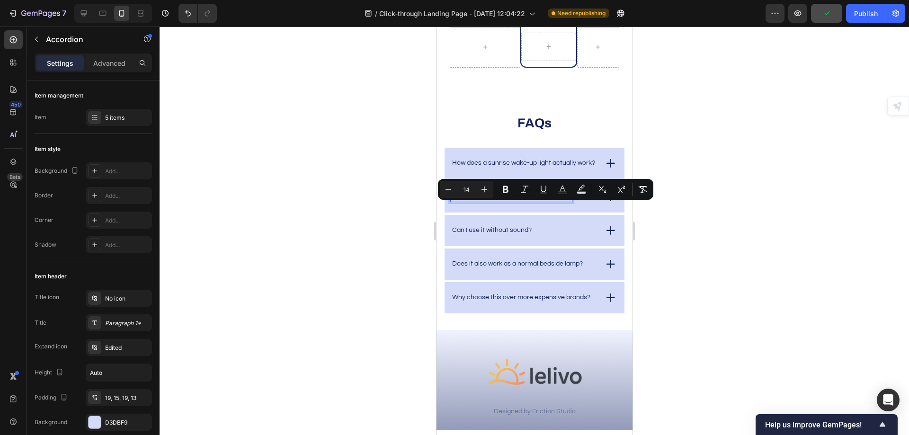
click at [531, 200] on span "Is it bright enough to really wake me up?" at bounding box center [511, 196] width 118 height 7
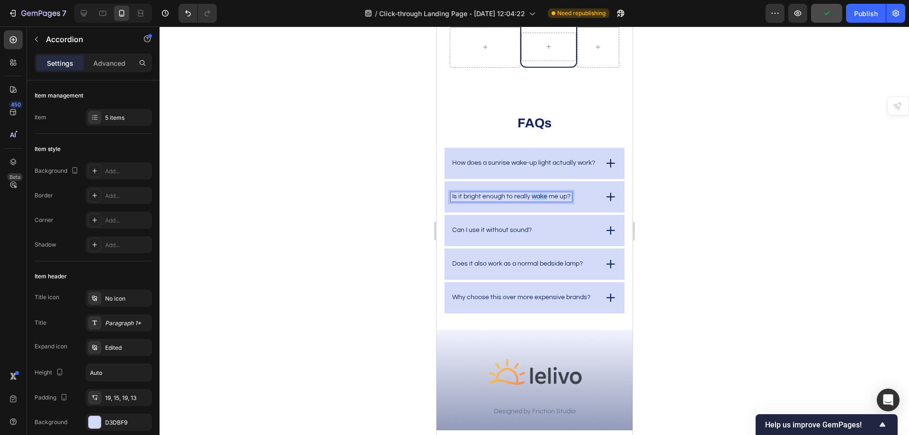
click at [531, 200] on span "Is it bright enough to really wake me up?" at bounding box center [511, 196] width 118 height 7
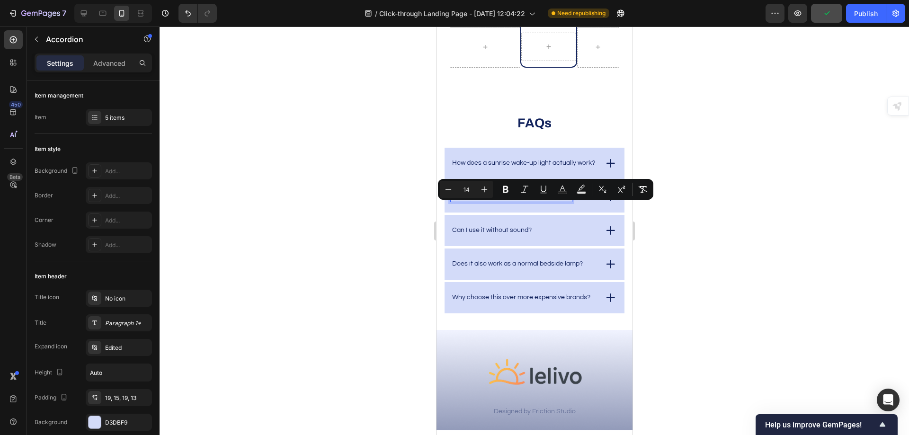
click at [531, 200] on span "Is it bright enough to really wake me up?" at bounding box center [511, 196] width 118 height 7
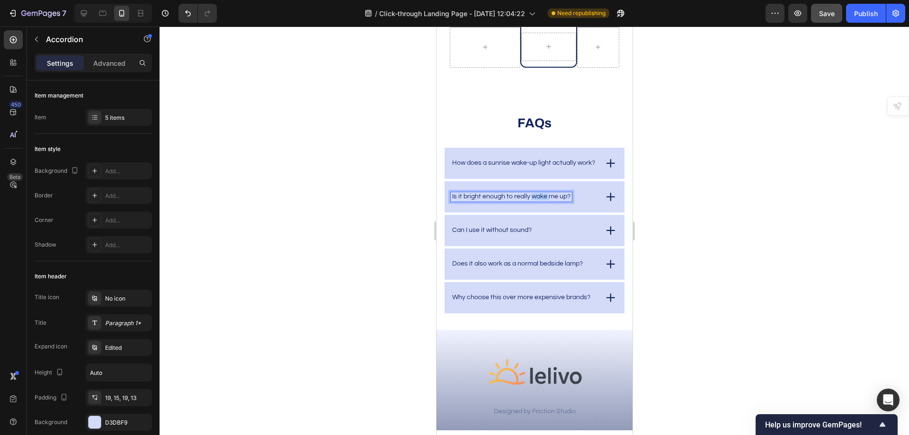
click at [531, 200] on span "Is it bright enough to really wake me up?" at bounding box center [511, 196] width 118 height 7
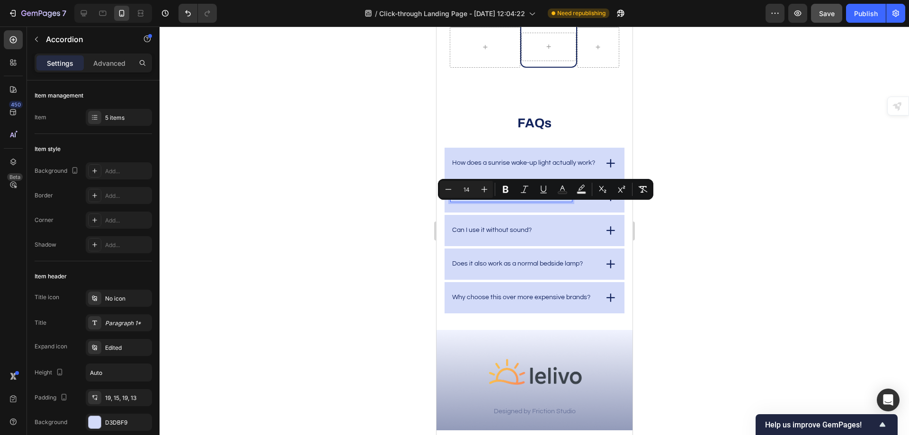
click at [519, 200] on span "Is it bright enough to really wake me up?" at bounding box center [511, 196] width 118 height 7
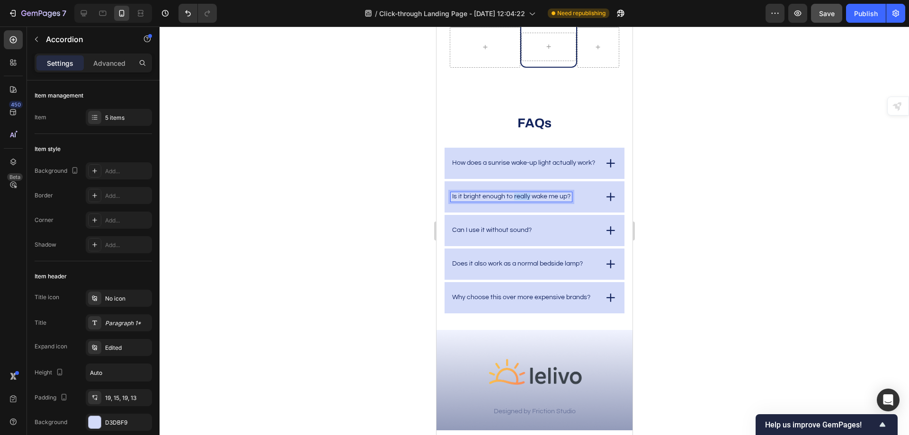
click at [519, 200] on span "Is it bright enough to really wake me up?" at bounding box center [511, 196] width 118 height 7
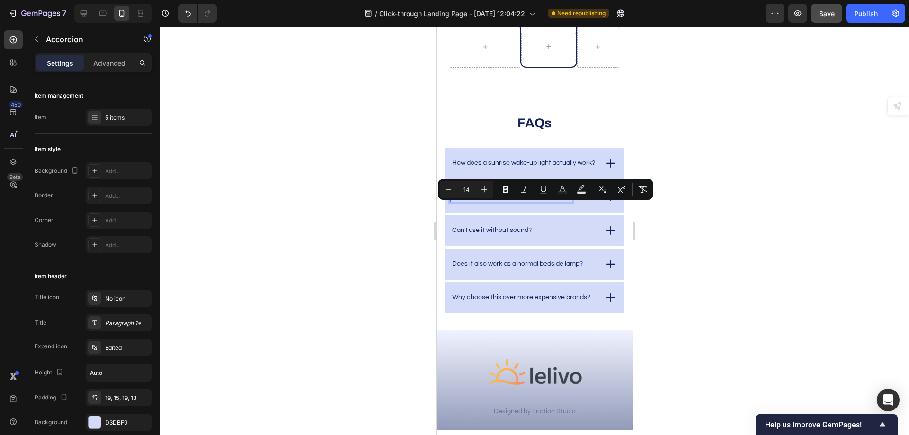
click at [519, 200] on span "Is it bright enough to really wake me up?" at bounding box center [511, 196] width 118 height 7
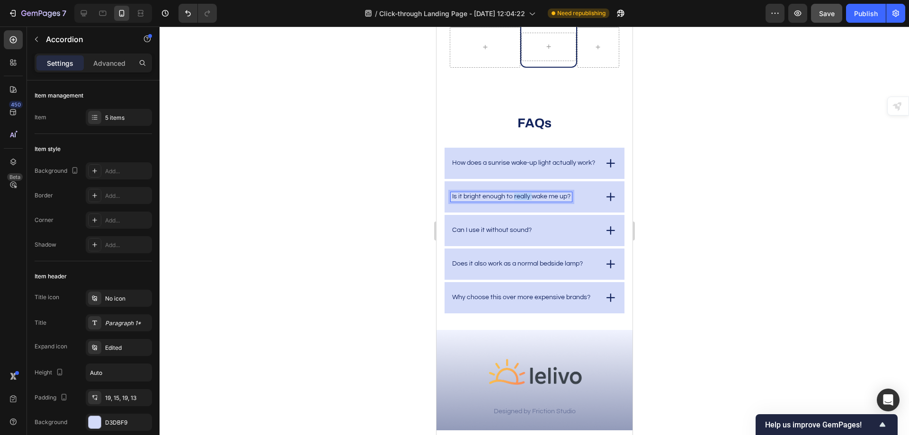
click at [519, 200] on span "Is it bright enough to really wake me up?" at bounding box center [511, 196] width 118 height 7
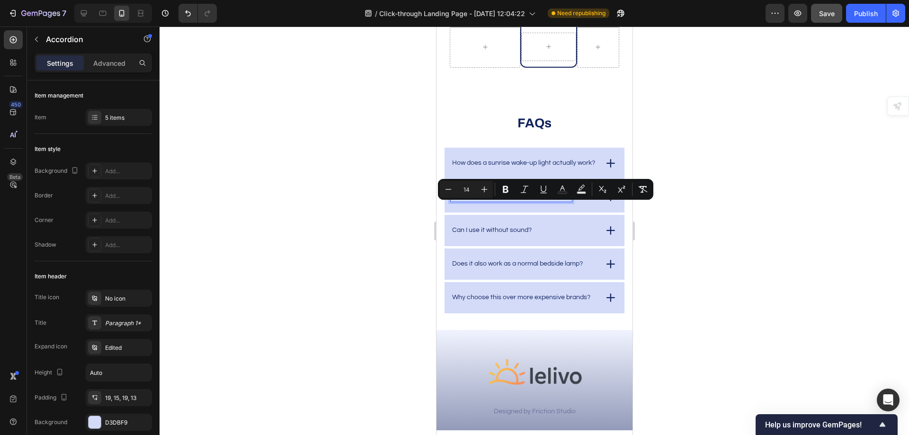
click at [546, 200] on span "Is it bright enough to really wake me up?" at bounding box center [511, 196] width 118 height 7
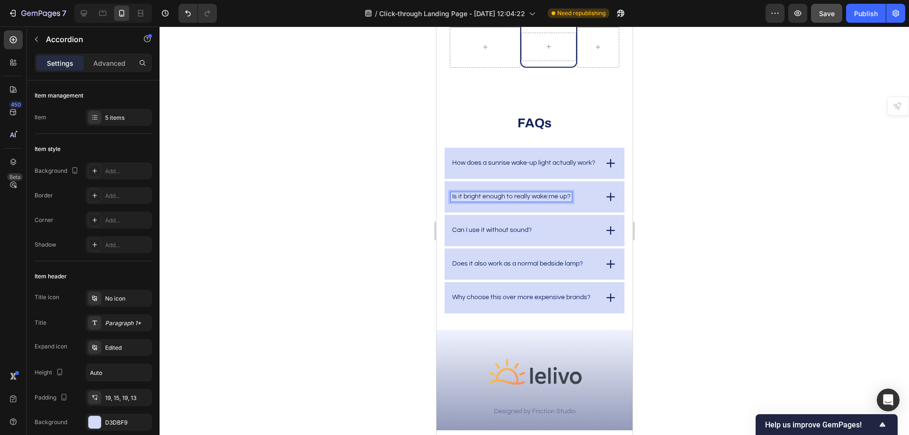
click at [546, 200] on span "Is it bright enough to really wake me up?" at bounding box center [511, 196] width 118 height 7
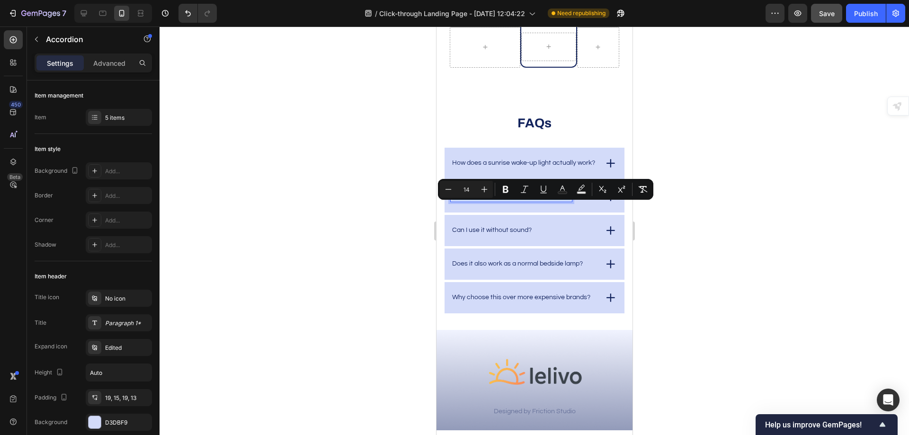
click at [698, 253] on div at bounding box center [534, 231] width 749 height 409
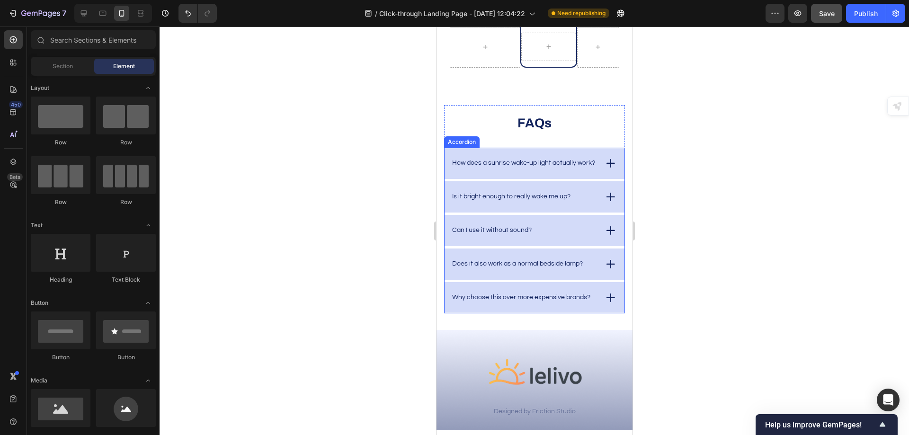
click at [525, 167] on p "How does a sunrise wake-up light actually work?" at bounding box center [523, 163] width 143 height 7
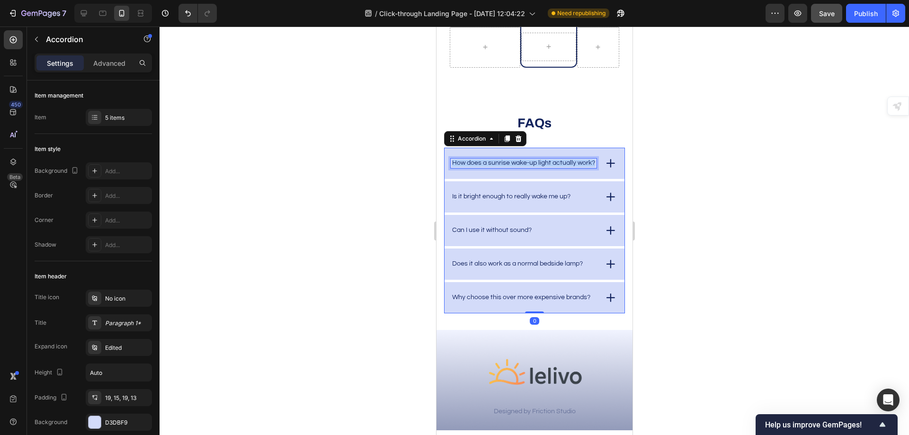
click at [525, 167] on p "How does a sunrise wake-up light actually work?" at bounding box center [523, 163] width 143 height 7
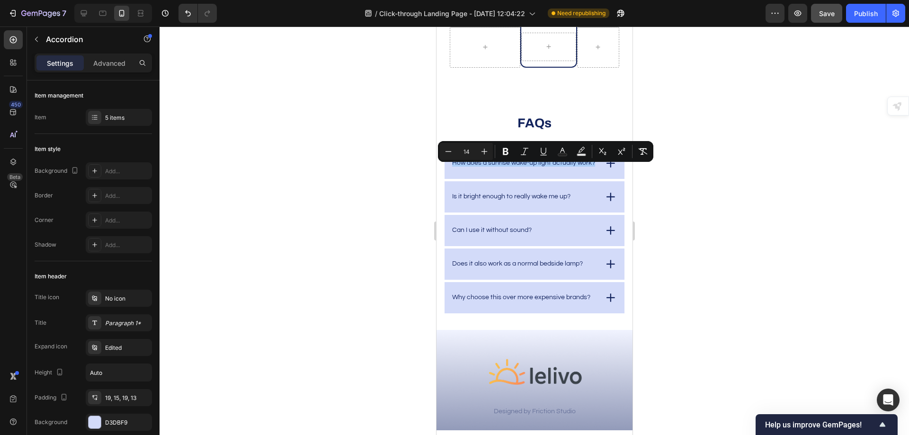
click at [731, 174] on div at bounding box center [534, 231] width 749 height 409
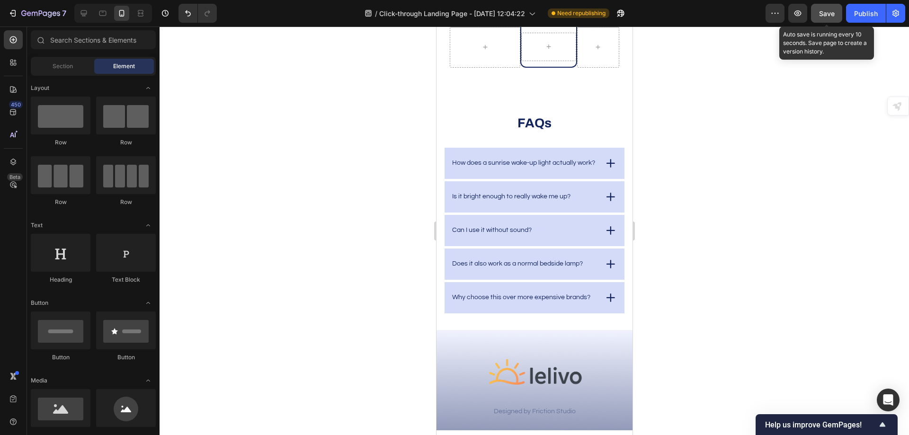
click at [819, 16] on span "Save" at bounding box center [827, 13] width 16 height 8
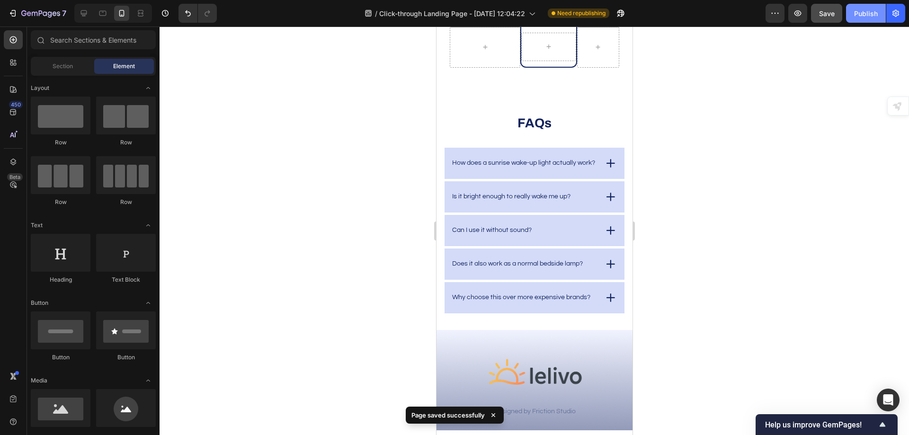
click at [868, 17] on div "Publish" at bounding box center [866, 14] width 24 height 10
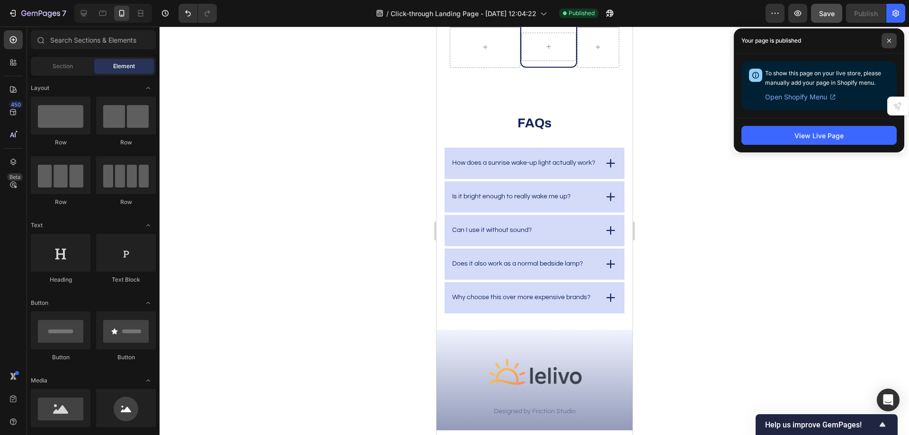
click at [892, 39] on span at bounding box center [889, 40] width 15 height 15
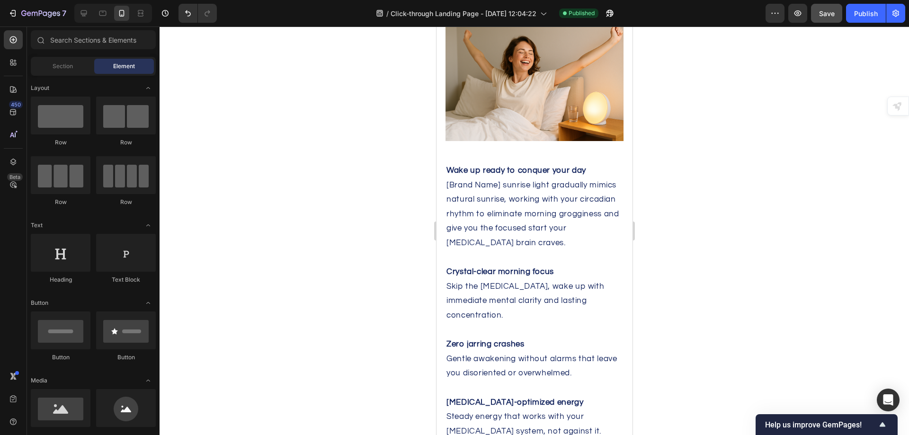
scroll to position [1828, 0]
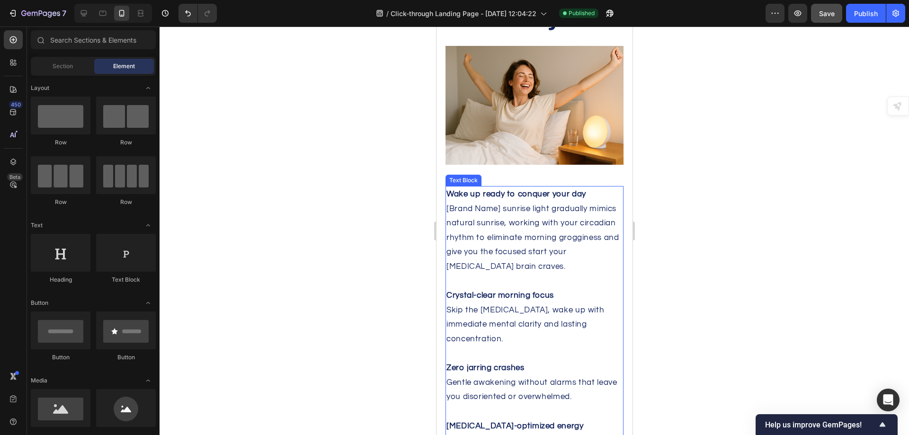
click at [520, 218] on p "[Brand Name] sunrise light gradually mimics natural sunrise, working with your …" at bounding box center [534, 238] width 176 height 72
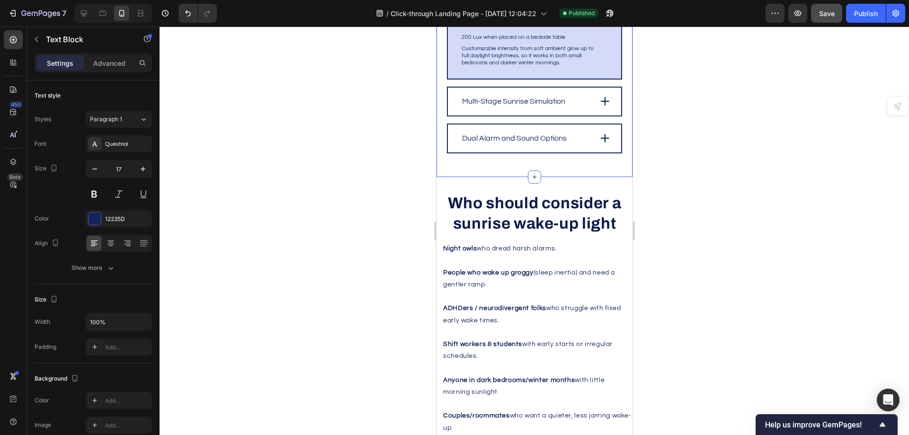
scroll to position [3201, 0]
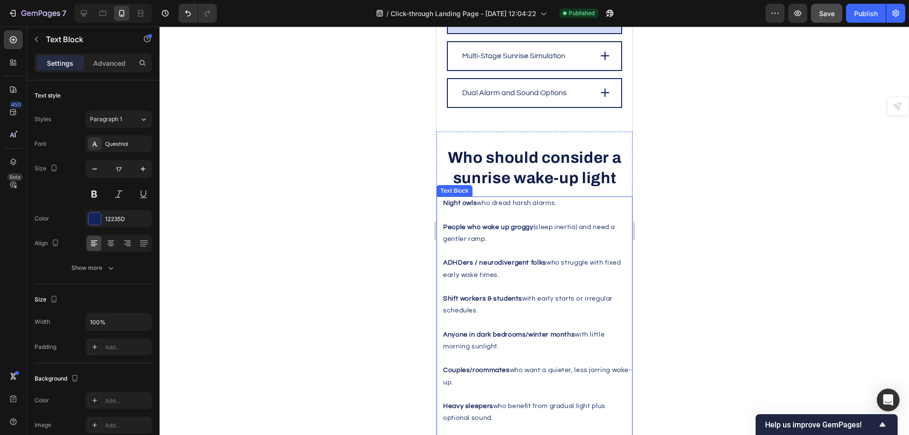
click at [512, 224] on strong "People who wake up groggy" at bounding box center [488, 227] width 90 height 7
click at [138, 170] on button "button" at bounding box center [142, 168] width 17 height 17
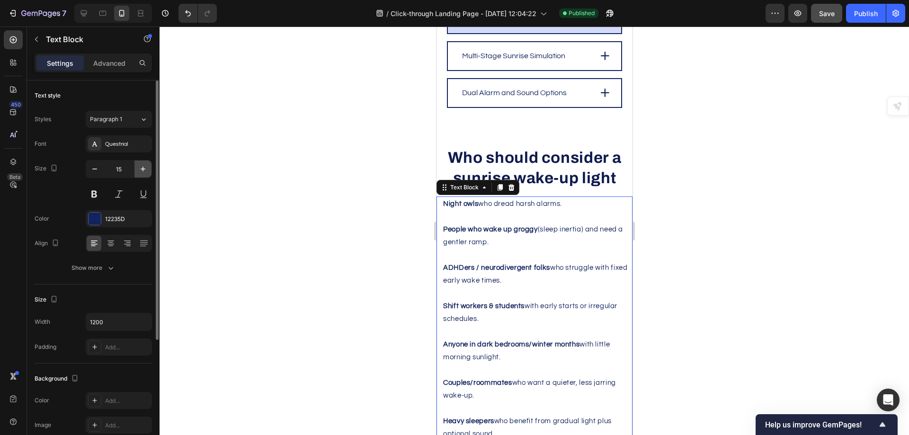
click at [138, 170] on button "button" at bounding box center [142, 168] width 17 height 17
type input "16"
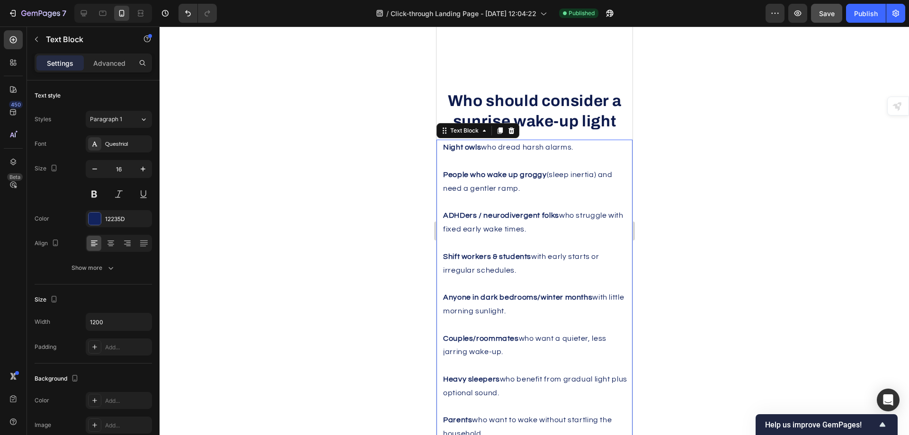
scroll to position [3343, 0]
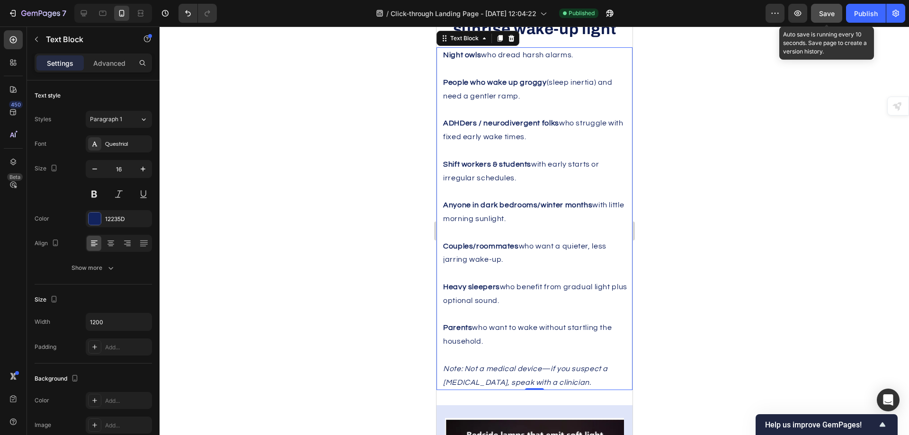
click at [830, 15] on span "Save" at bounding box center [827, 13] width 16 height 8
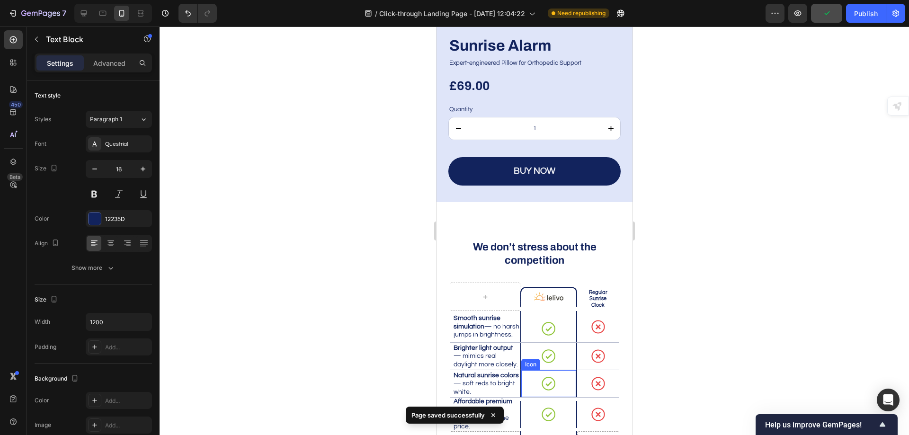
scroll to position [4148, 0]
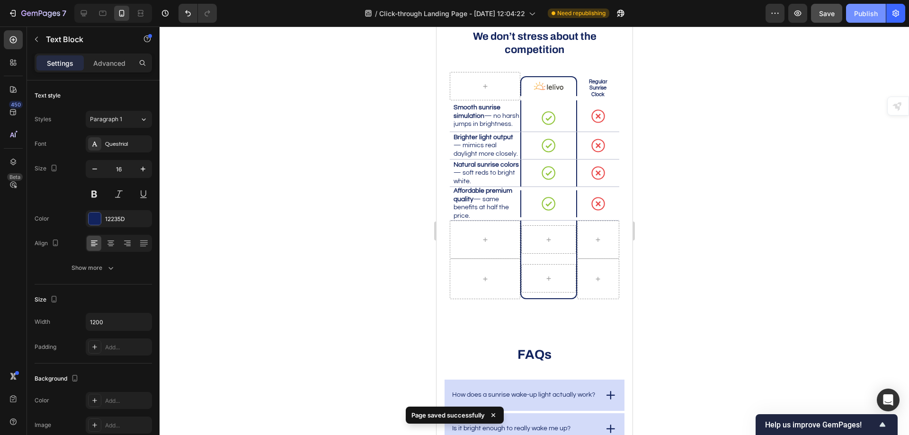
click at [861, 19] on button "Publish" at bounding box center [866, 13] width 40 height 19
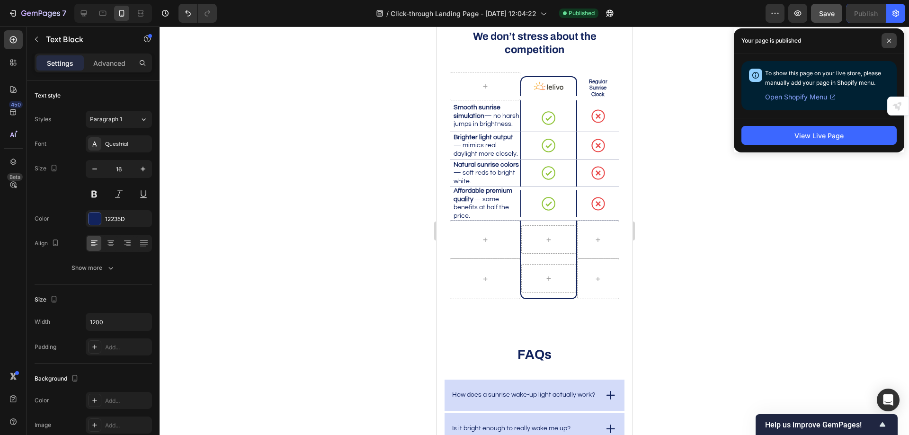
click at [885, 38] on span at bounding box center [889, 40] width 15 height 15
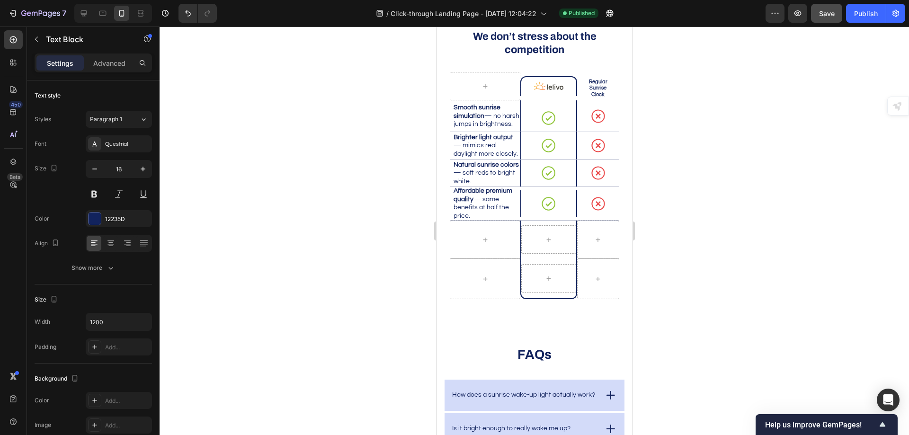
click at [786, 95] on div at bounding box center [534, 231] width 749 height 409
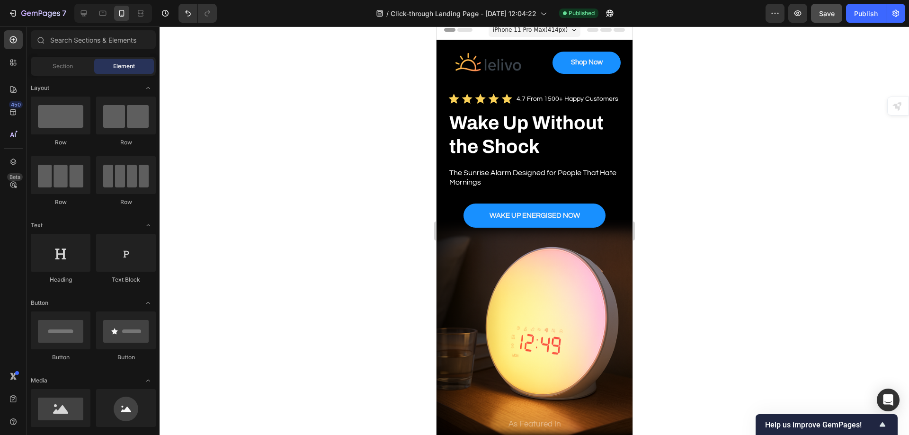
scroll to position [0, 0]
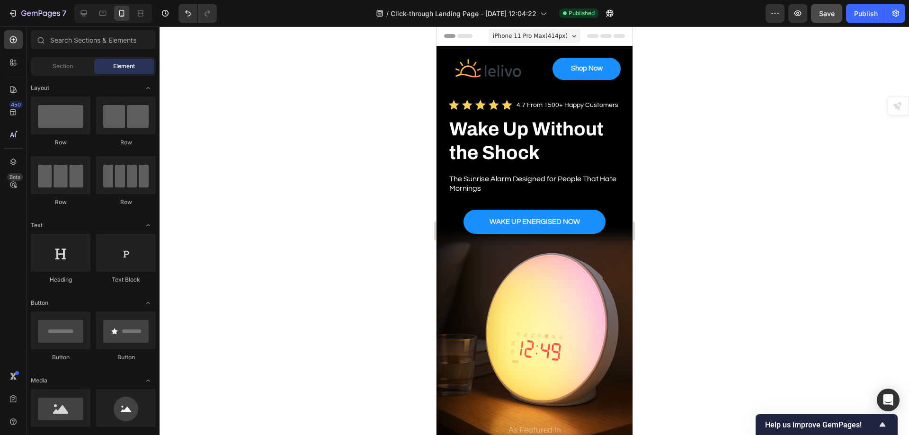
drag, startPoint x: 629, startPoint y: 339, endPoint x: 1086, endPoint y: 78, distance: 526.7
drag, startPoint x: 627, startPoint y: 47, endPoint x: 1086, endPoint y: 27, distance: 459.2
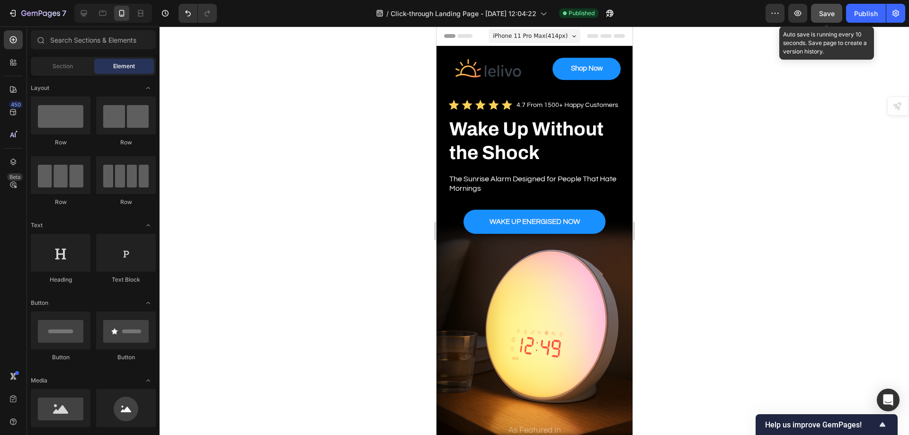
click at [832, 12] on span "Save" at bounding box center [827, 13] width 16 height 8
